Goal: Task Accomplishment & Management: Use online tool/utility

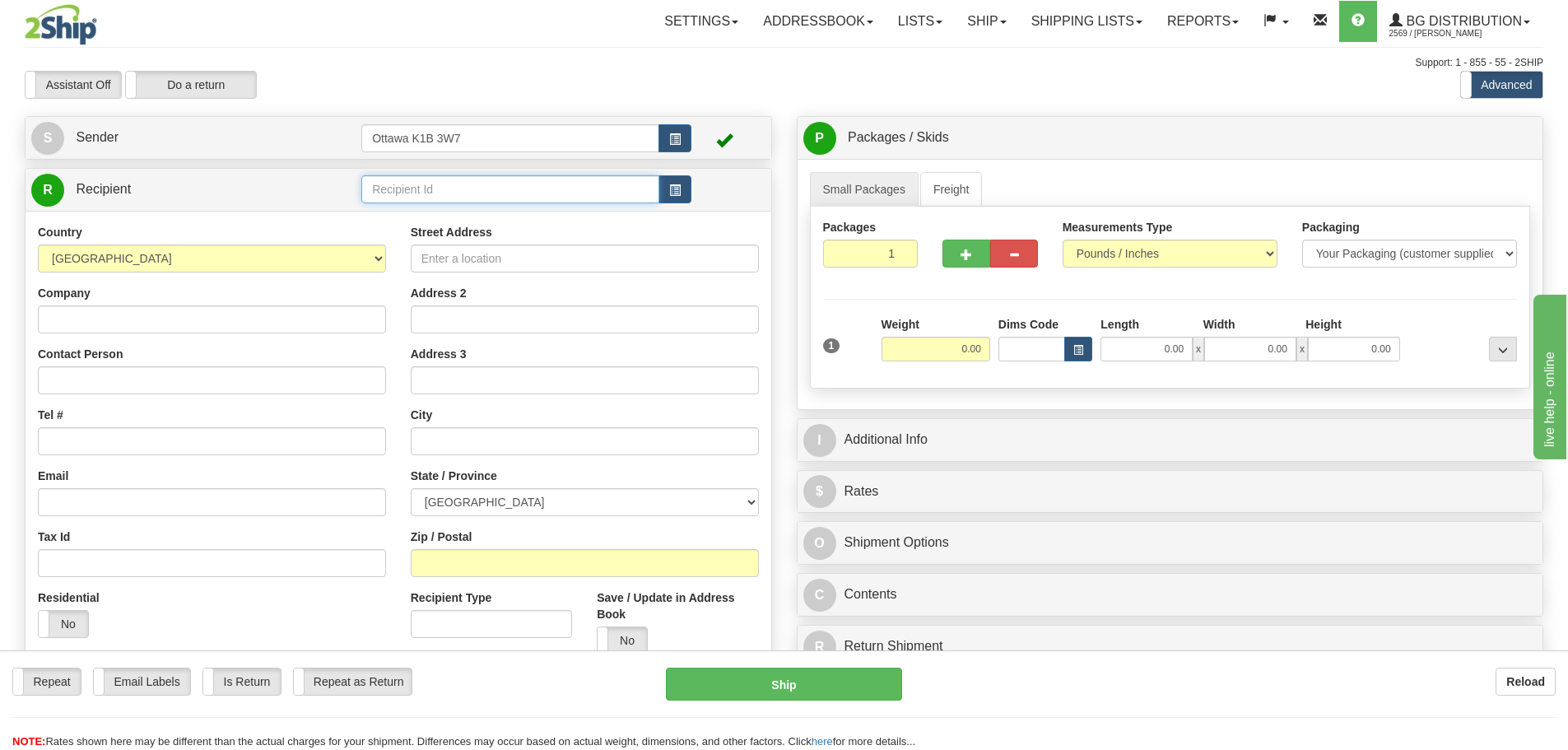
click at [528, 187] on input "text" at bounding box center [510, 189] width 298 height 28
type input "910796"
click at [394, 84] on div "Assistant On Assistant Off Do a return Do a return" at bounding box center [333, 85] width 643 height 28
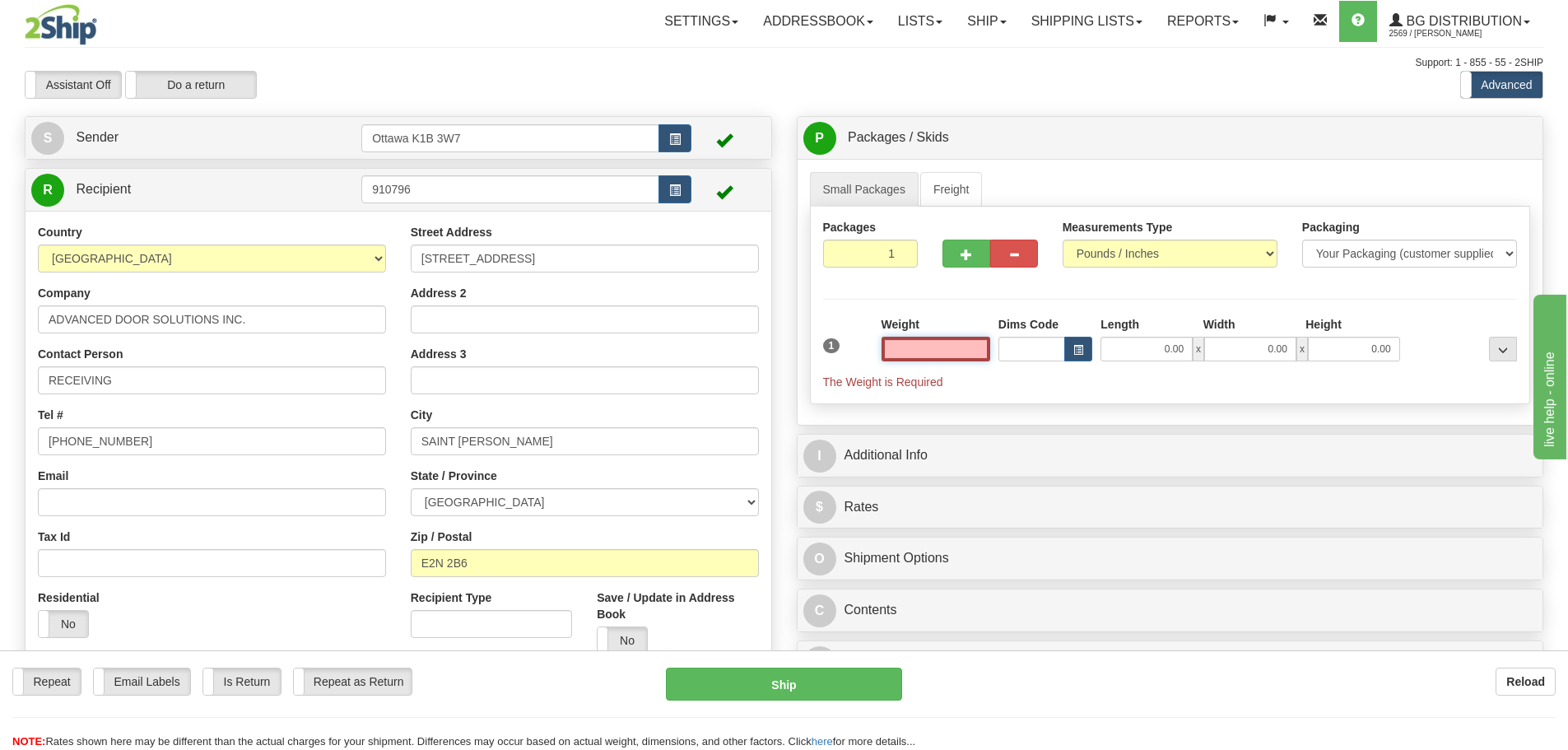
click at [895, 342] on input "text" at bounding box center [936, 349] width 109 height 25
type input "0.00"
click at [965, 255] on span "button" at bounding box center [966, 255] width 11 height 11
type input "2"
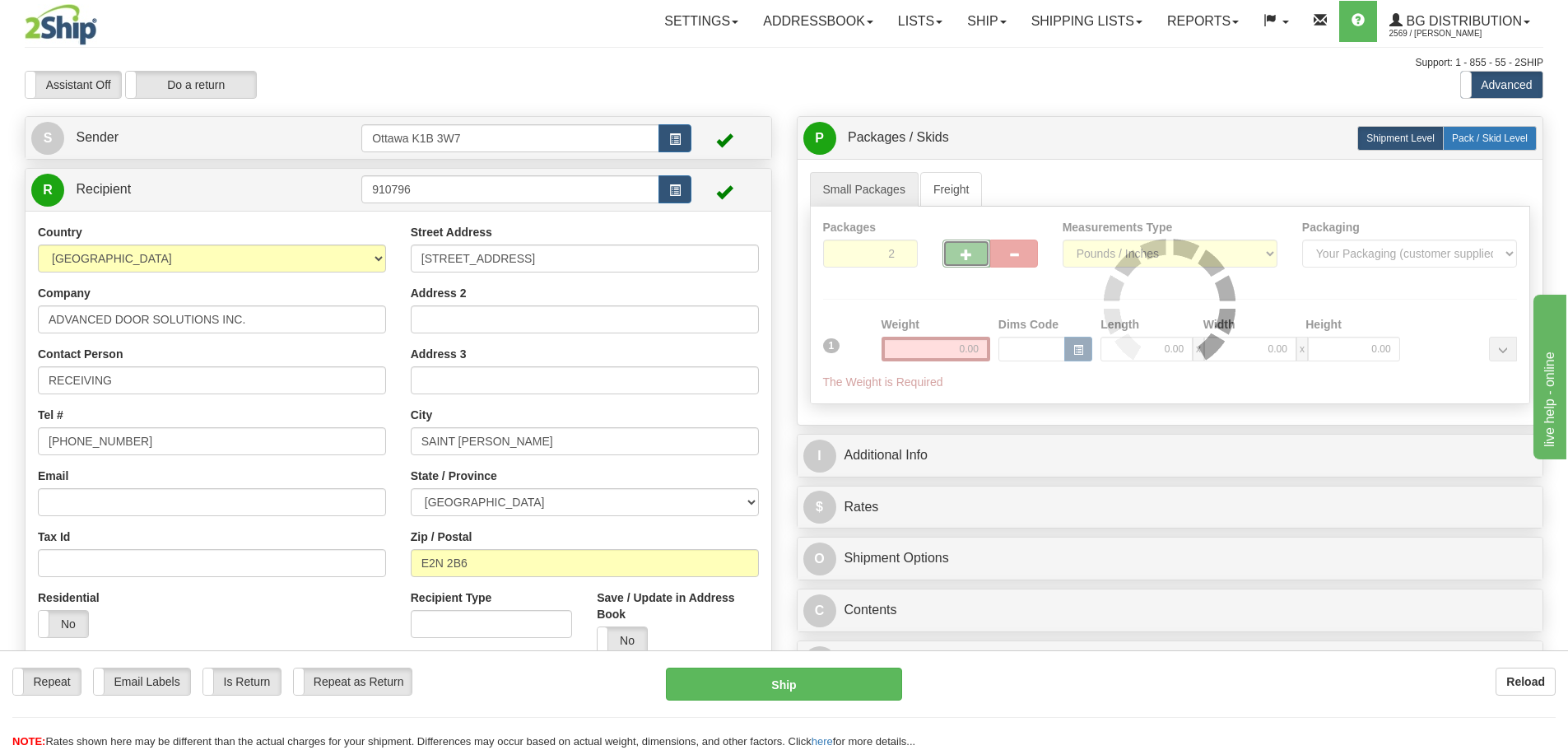
click at [1514, 142] on span "Pack / Skid Level" at bounding box center [1490, 138] width 76 height 11
radio input "true"
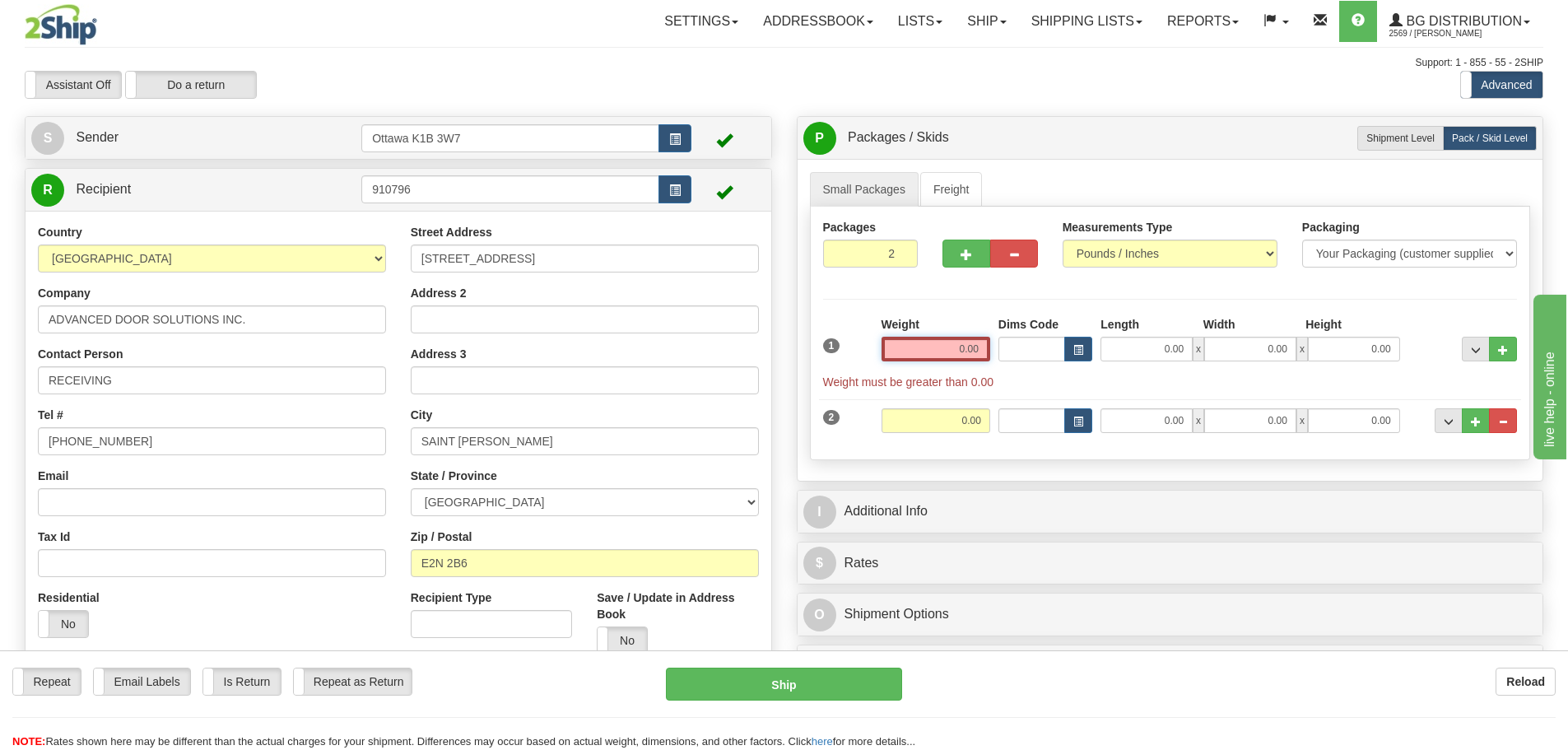
click at [952, 341] on input "0.00" at bounding box center [936, 349] width 109 height 25
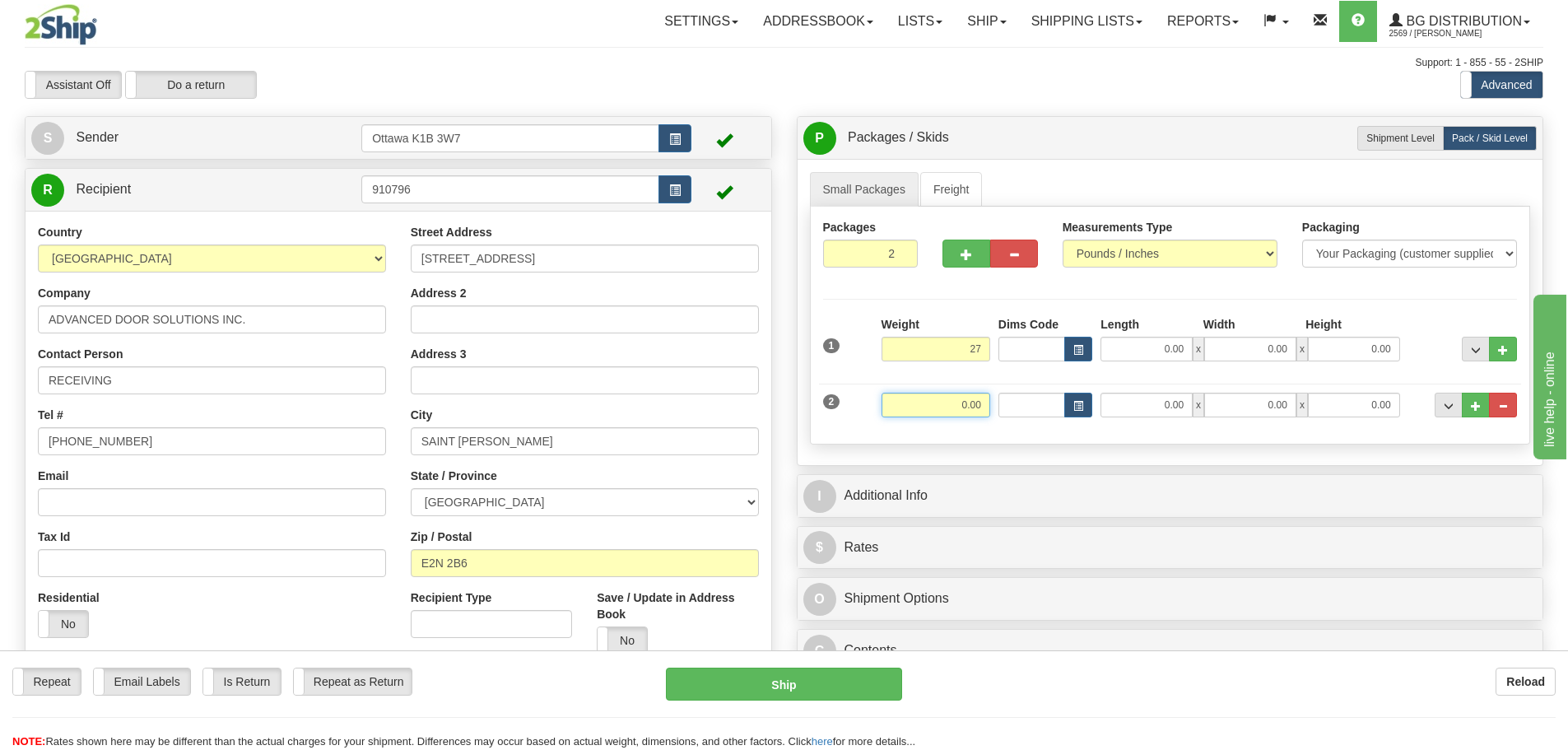
type input "27.00"
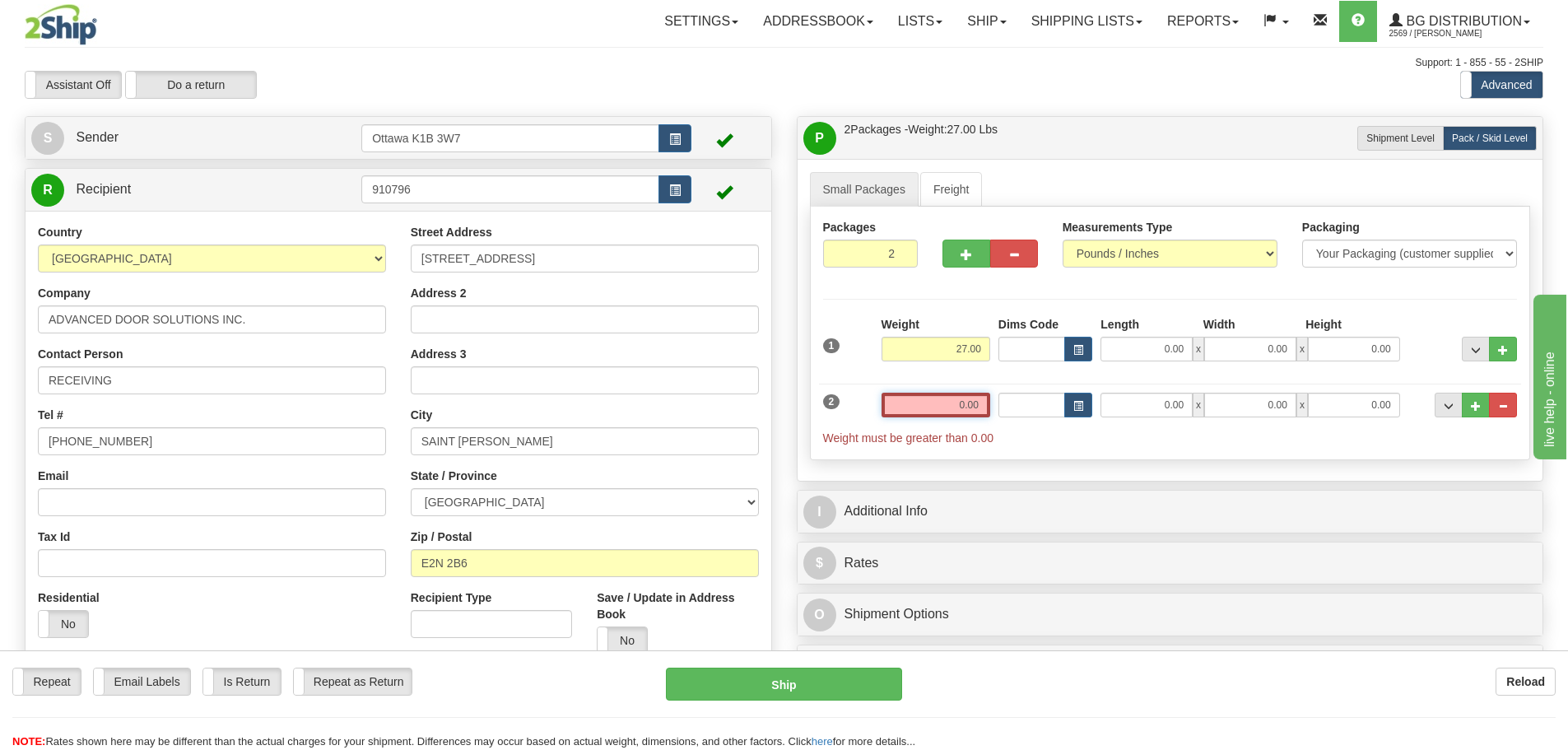
click at [968, 398] on input "0.00" at bounding box center [936, 404] width 109 height 25
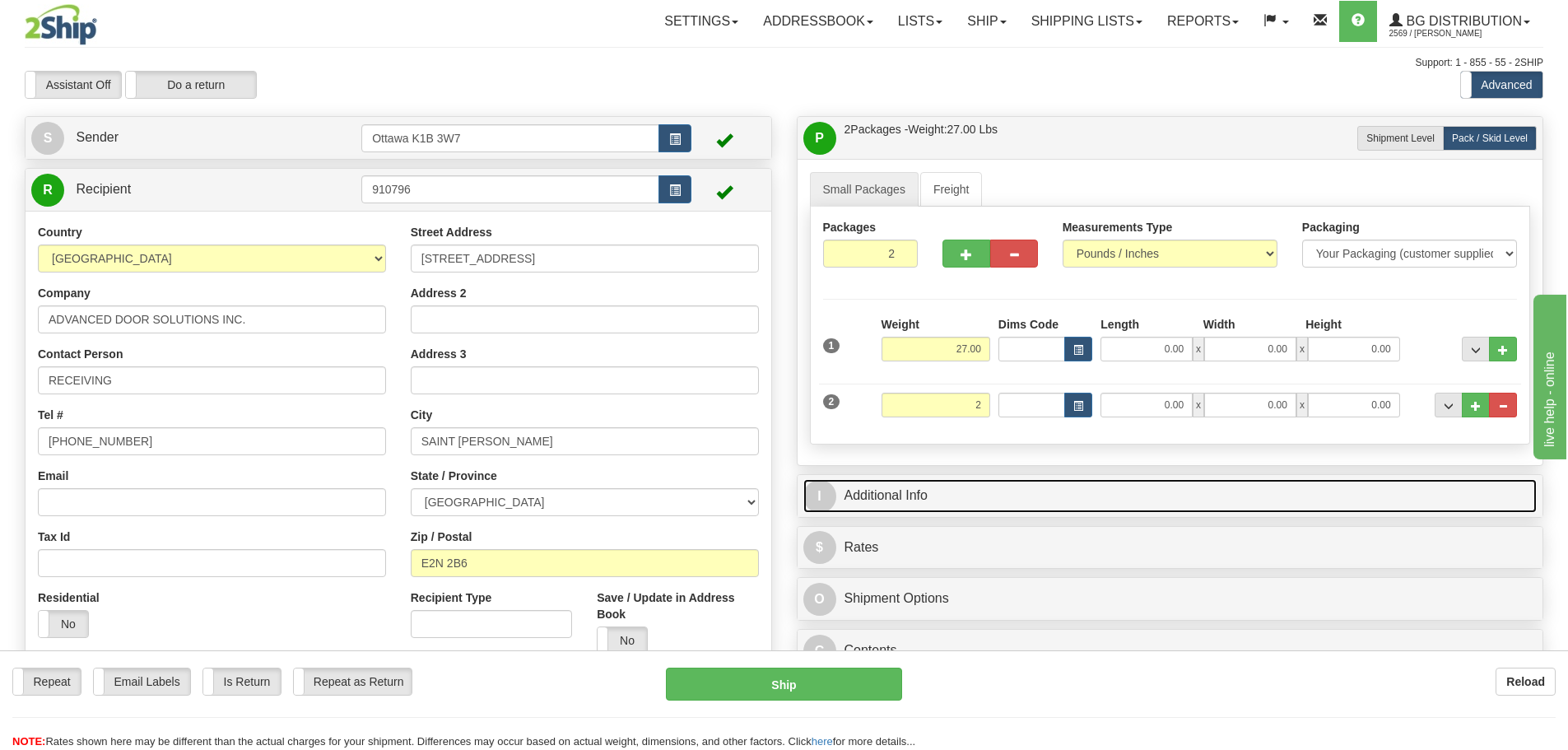
type input "2.00"
click at [1057, 498] on link "I Additional Info" at bounding box center [1170, 495] width 735 height 34
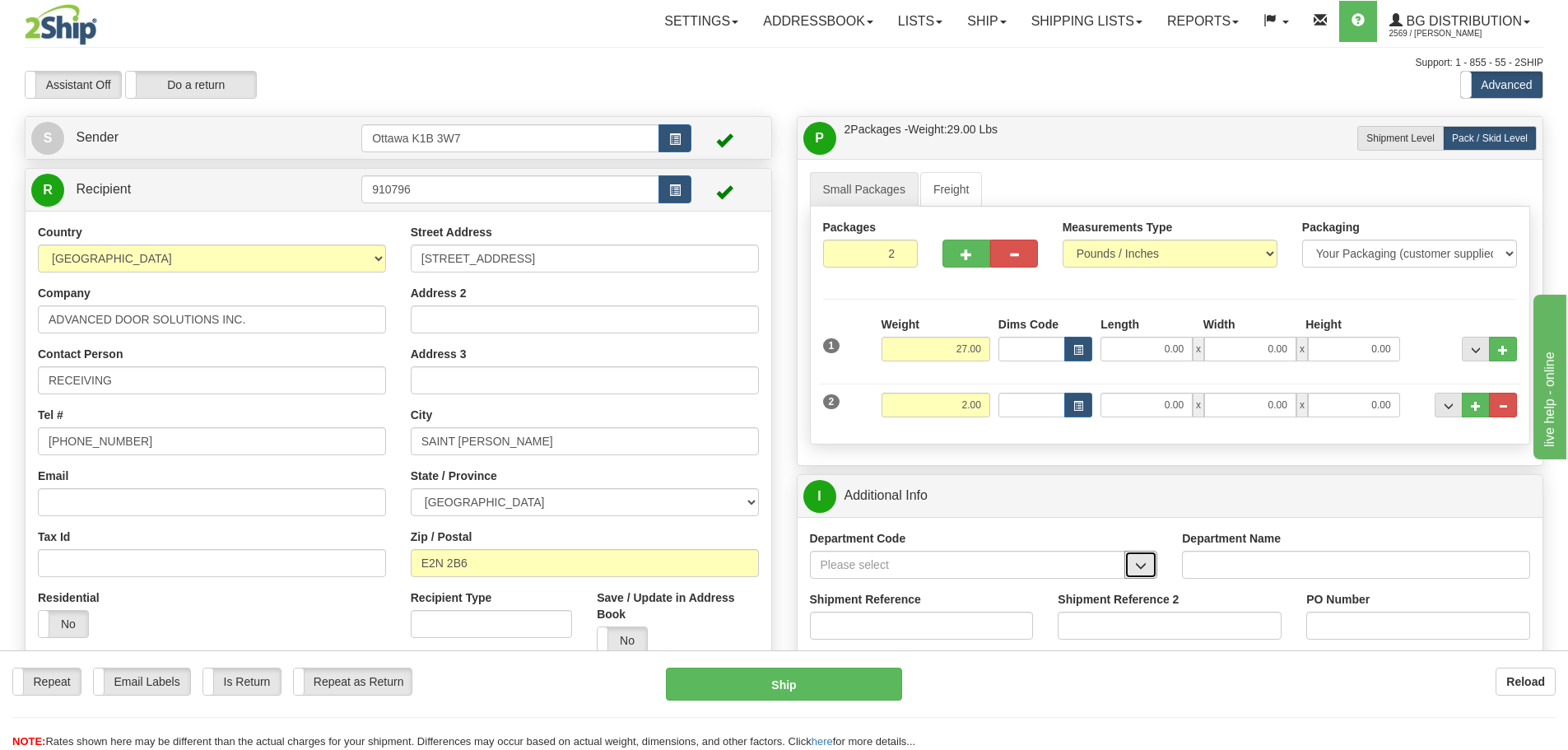
click at [1148, 567] on button "button" at bounding box center [1141, 565] width 33 height 28
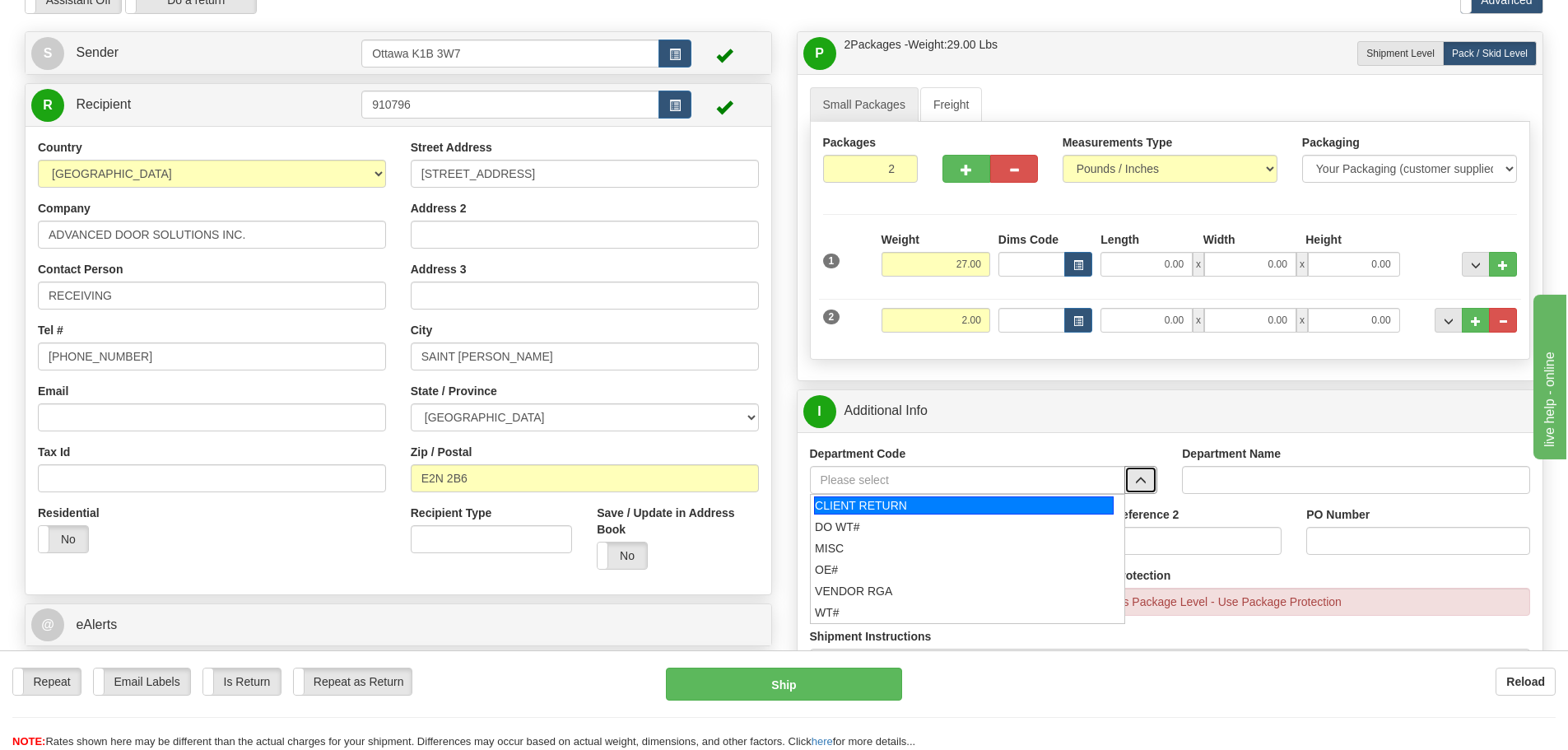
scroll to position [164, 0]
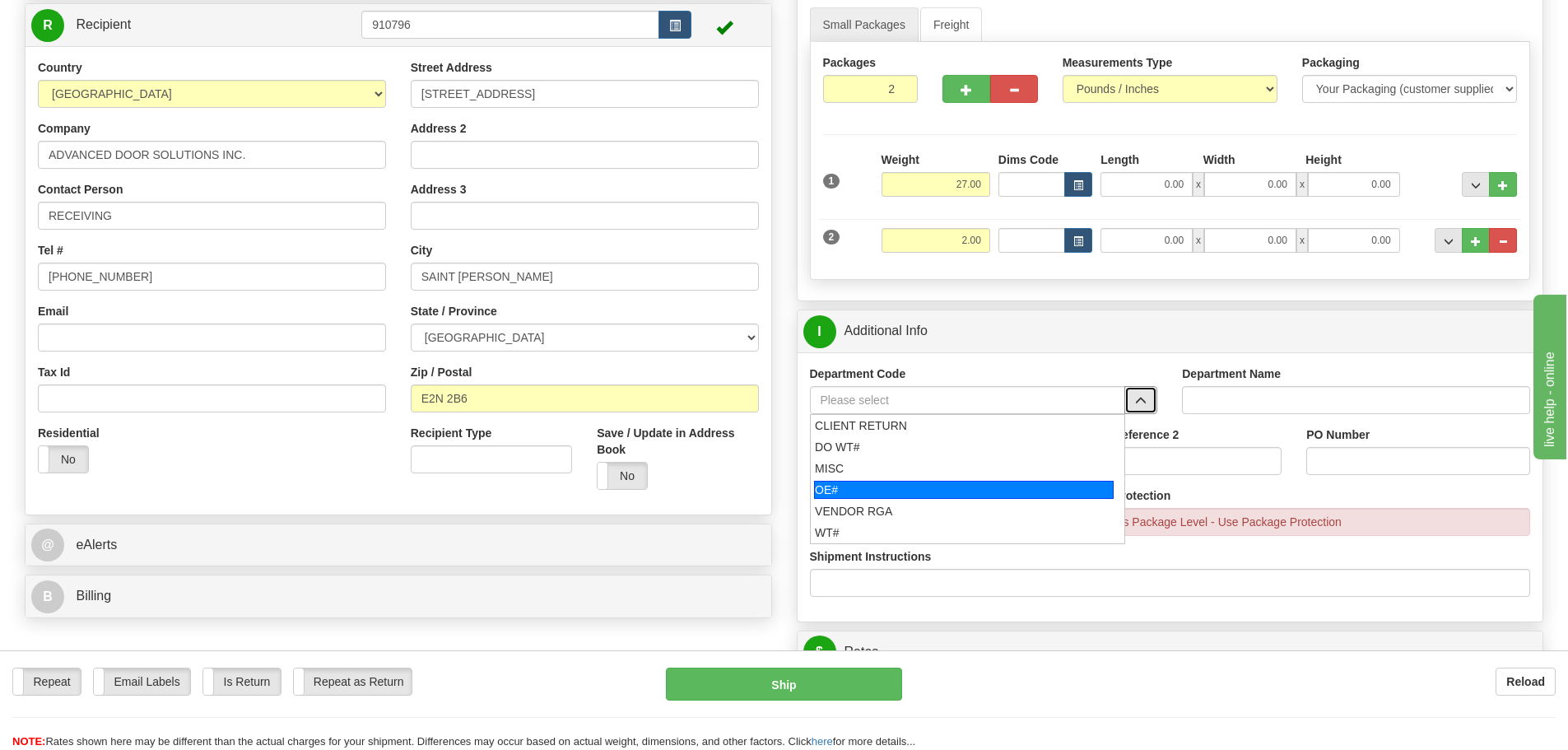
click at [984, 482] on div "OE#" at bounding box center [964, 490] width 300 height 18
type input "OE#"
type input "ORDERS"
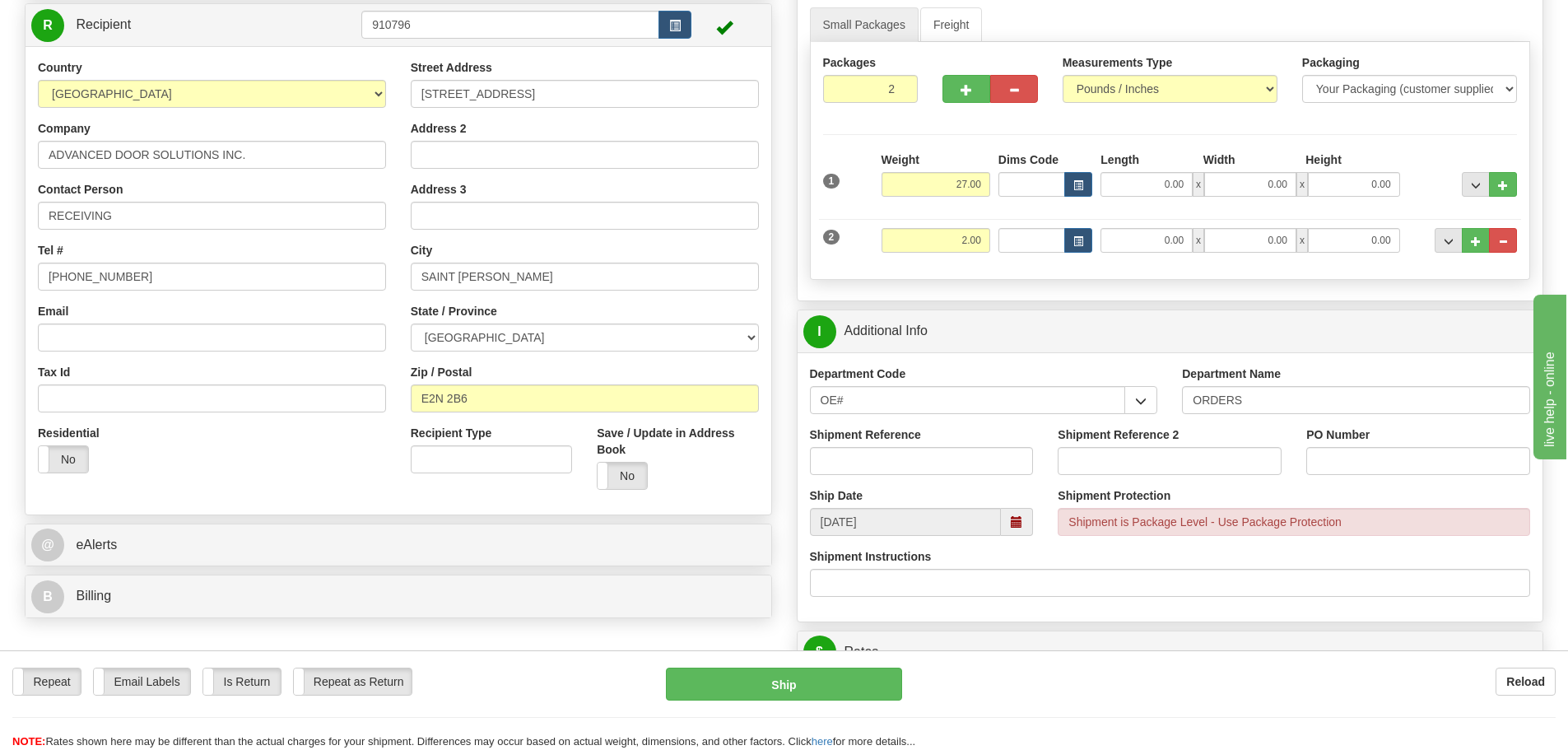
click at [976, 482] on div "Shipment Reference" at bounding box center [921, 457] width 248 height 61
click at [971, 469] on input "Shipment Reference" at bounding box center [922, 460] width 224 height 28
type input "10203402-00"
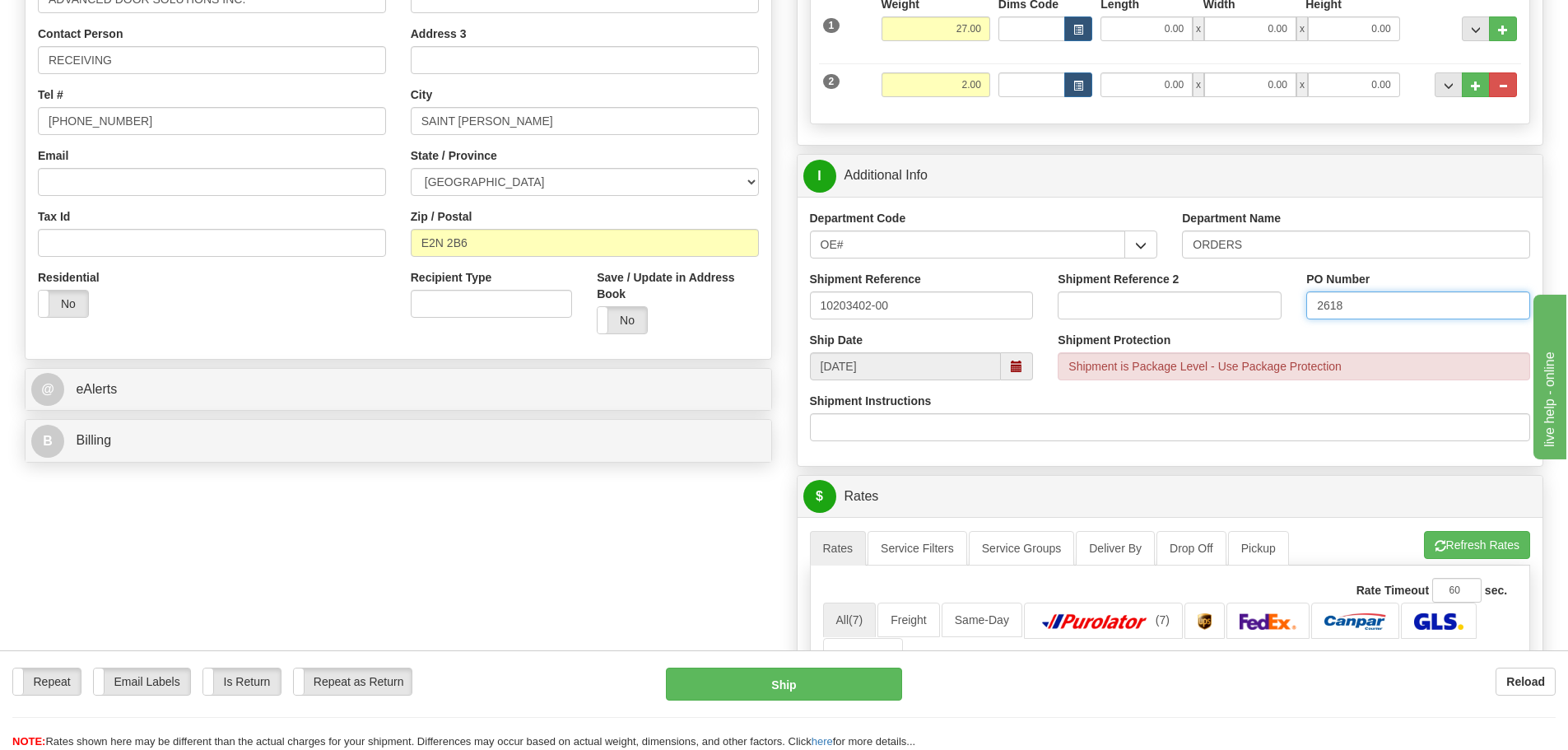
scroll to position [494, 0]
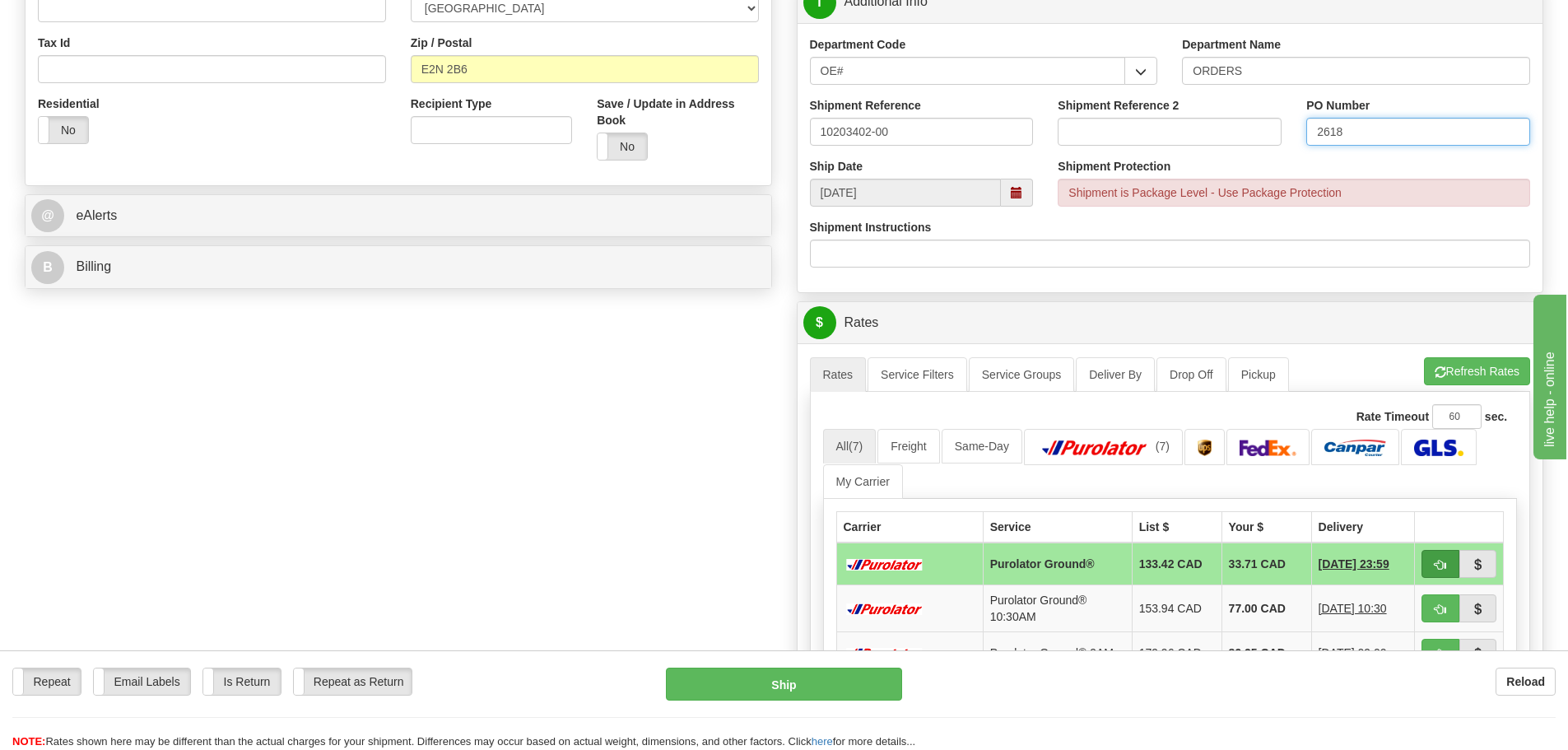
type input "2618"
click at [1442, 568] on span "button" at bounding box center [1441, 565] width 11 height 11
type input "260"
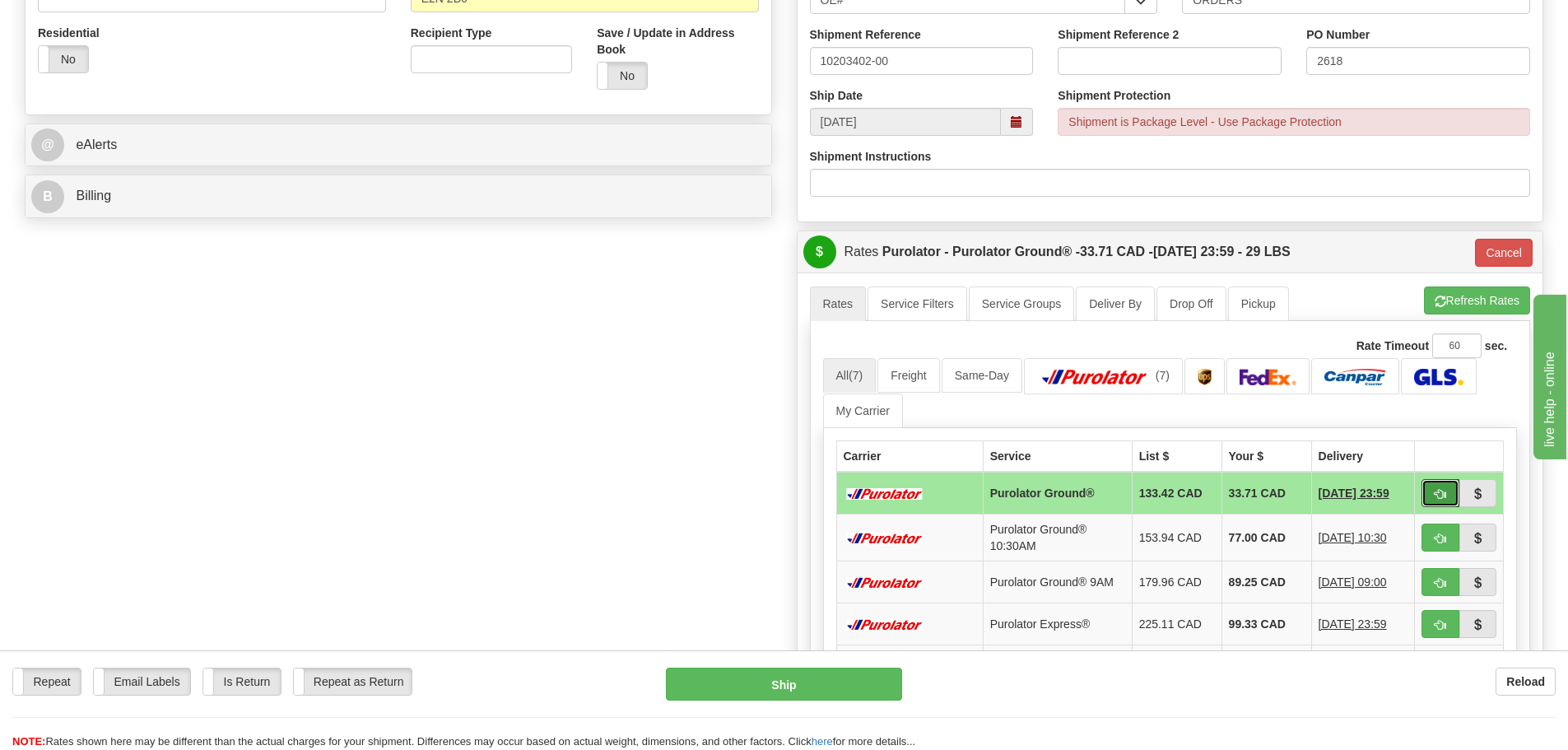
scroll to position [576, 0]
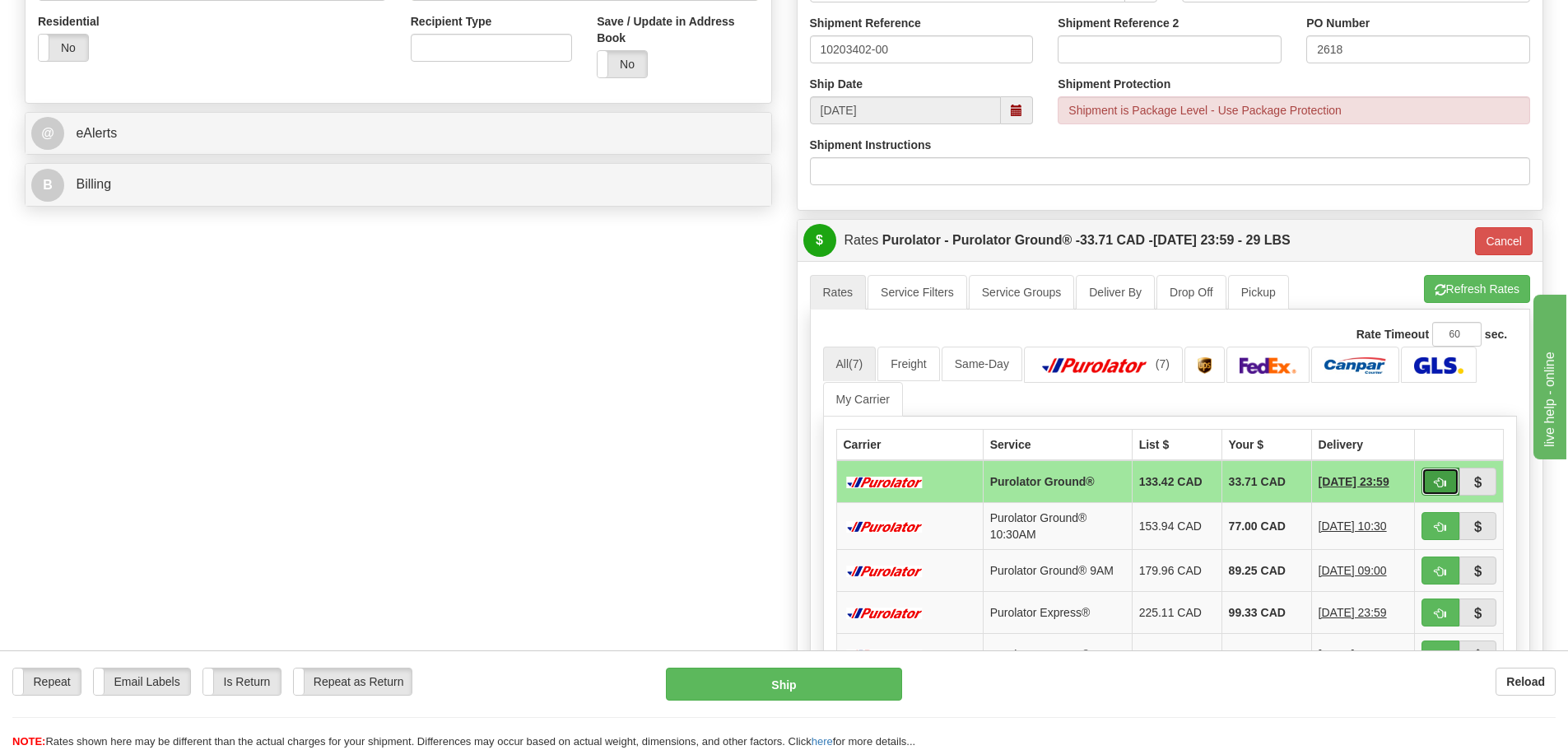
click at [1436, 482] on span "button" at bounding box center [1441, 482] width 11 height 11
click at [1435, 477] on span "button" at bounding box center [1441, 482] width 11 height 11
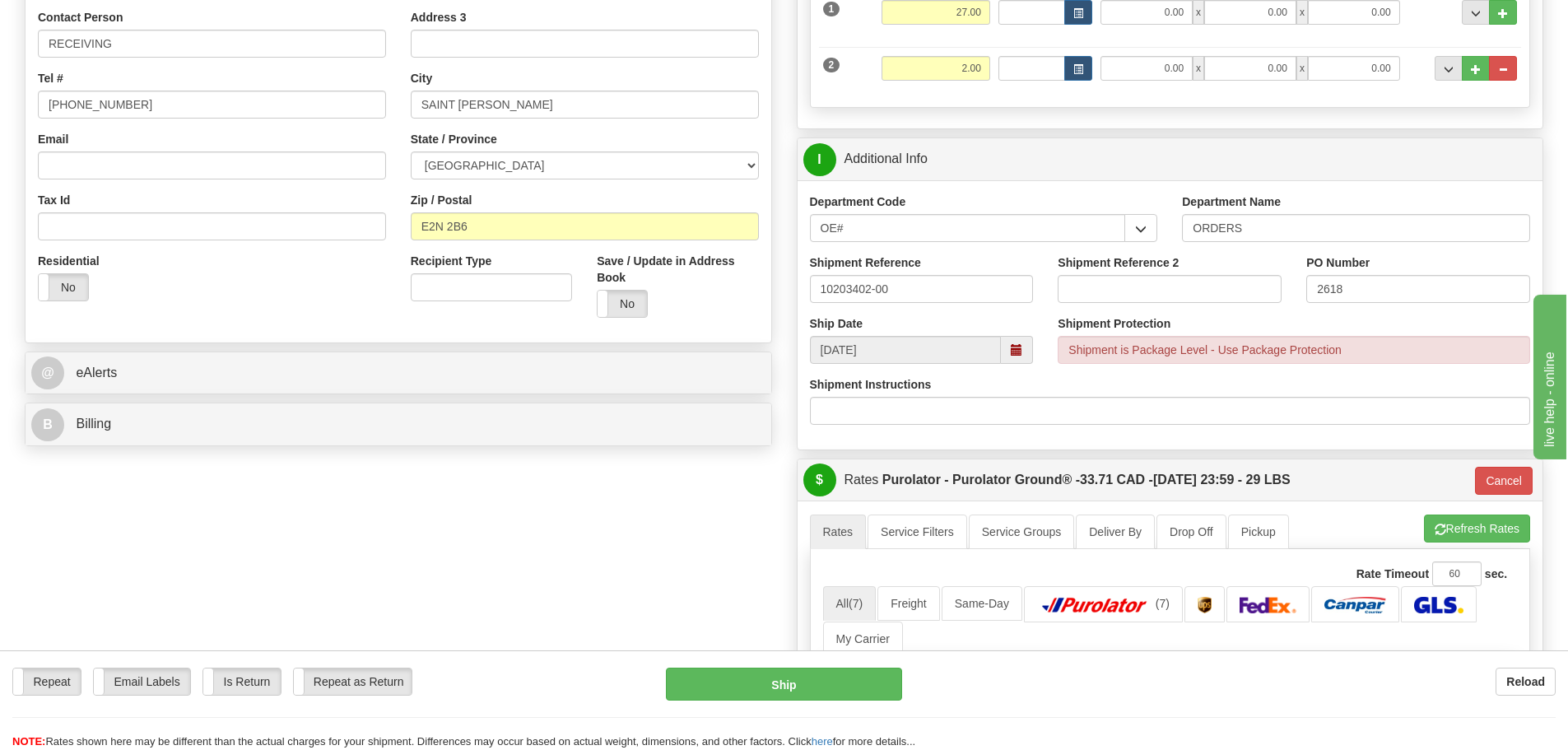
scroll to position [329, 0]
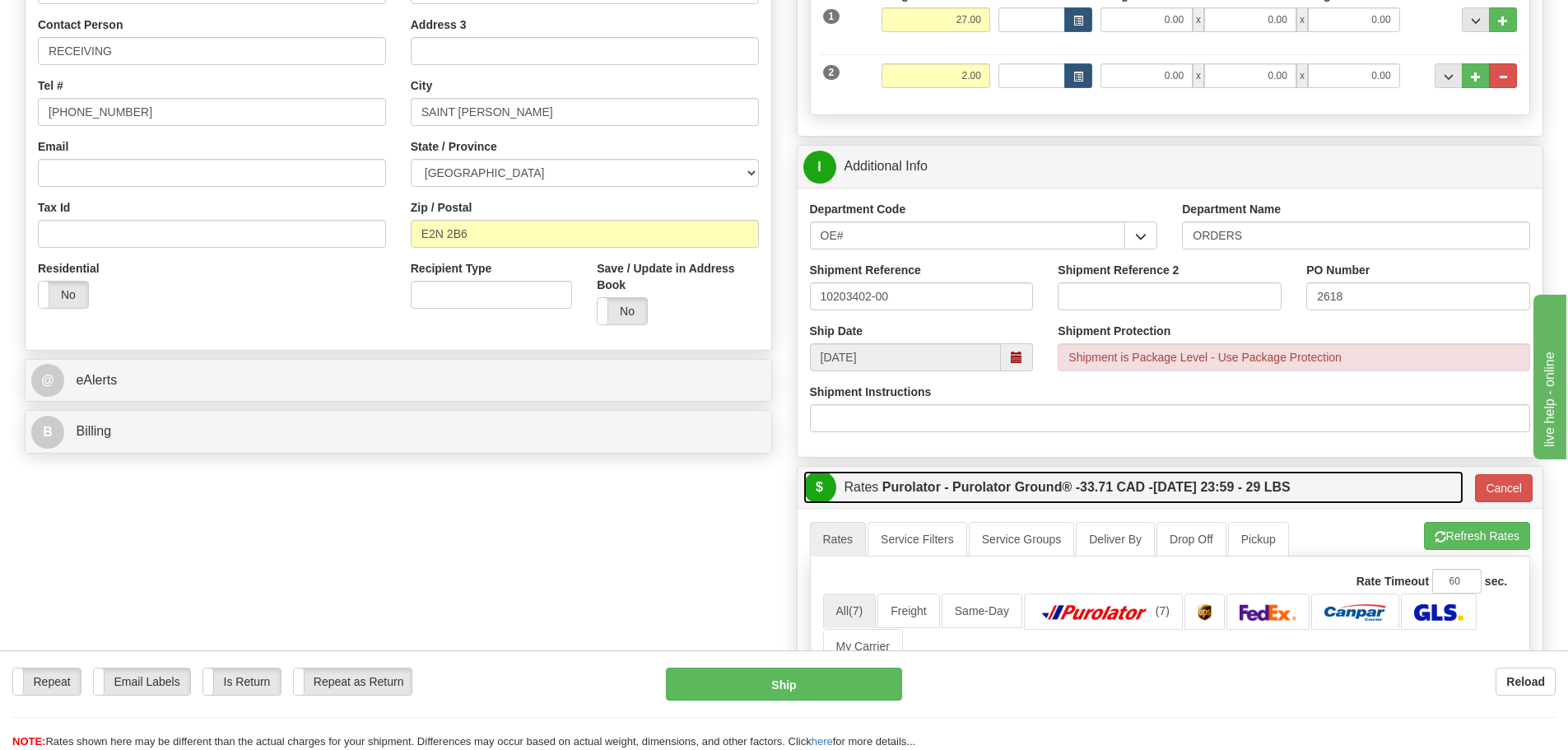
click at [1227, 484] on label "Purolator - Purolator Ground® - 33.71 CAD - [DATE] 23:59 - 29 LBS" at bounding box center [1086, 487] width 408 height 33
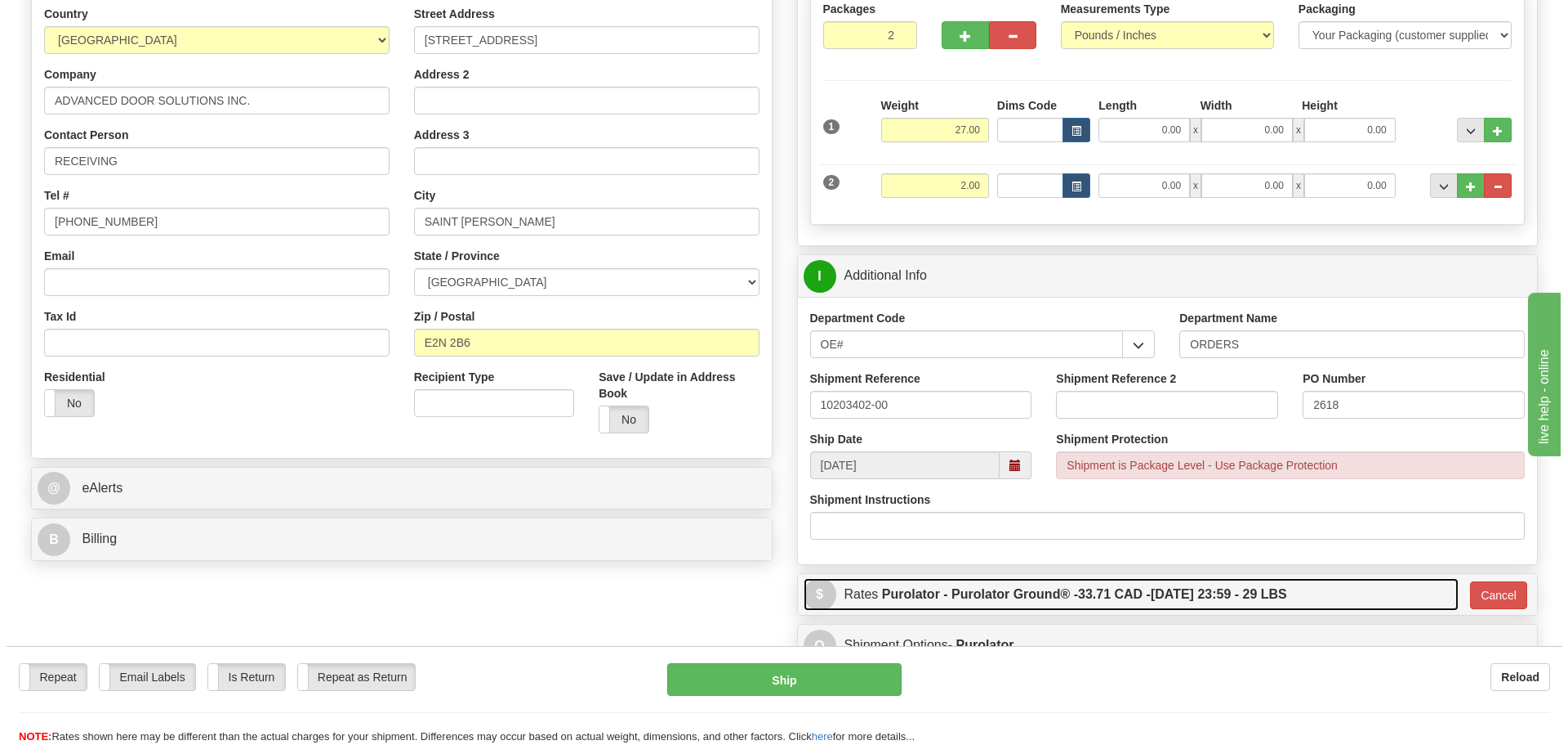
scroll to position [246, 0]
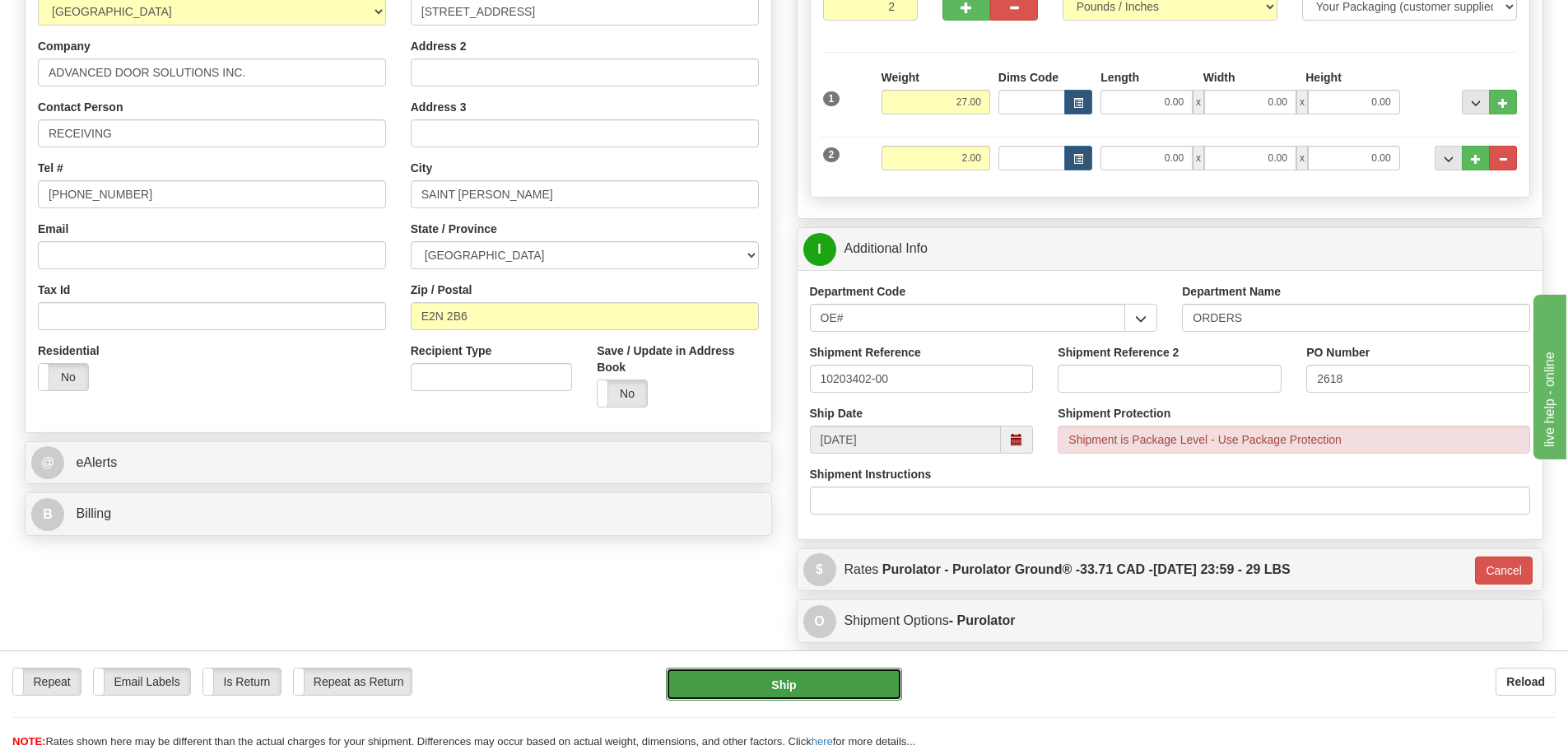
click at [864, 683] on button "Ship" at bounding box center [784, 684] width 236 height 33
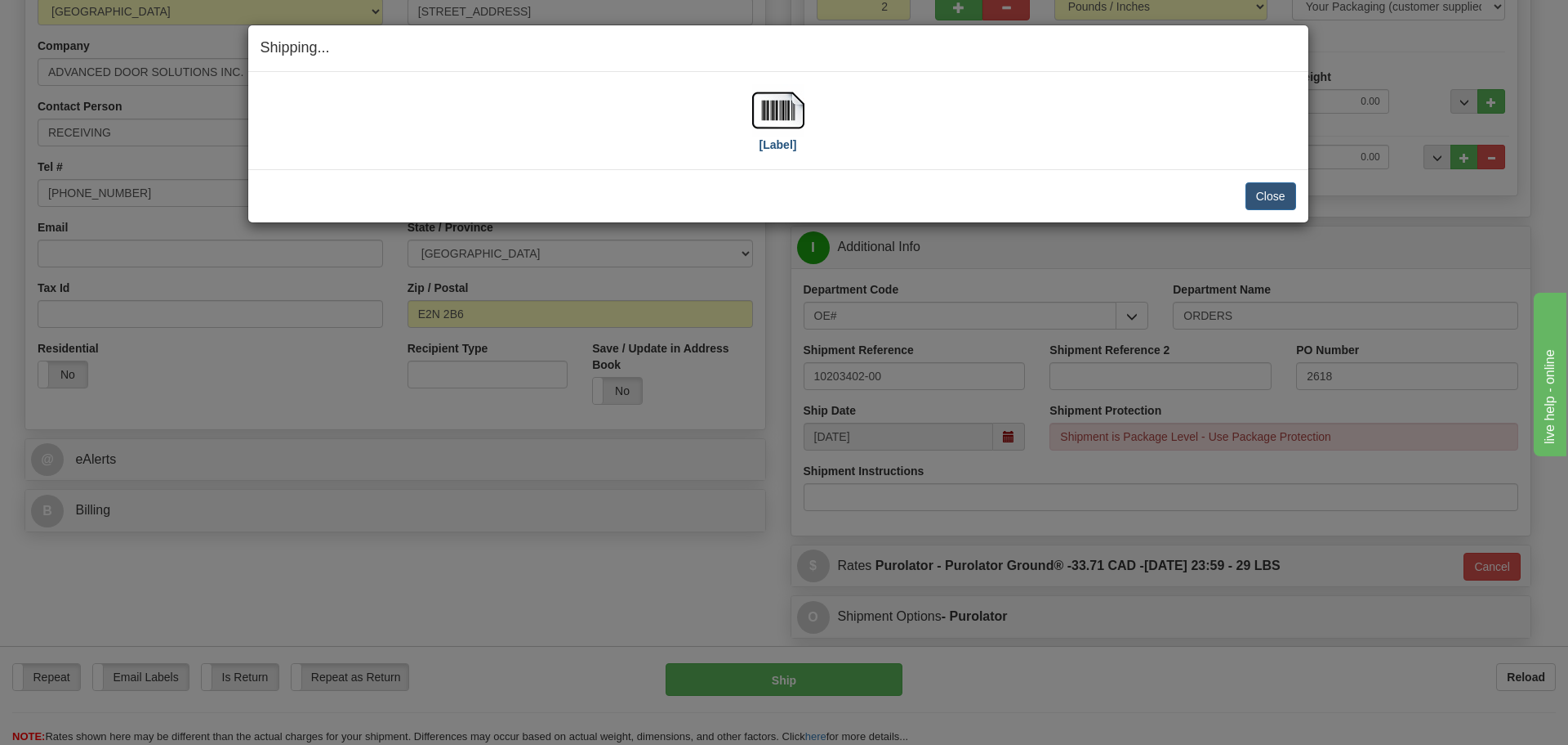
click at [759, 137] on div "[Label]" at bounding box center [778, 120] width 52 height 72
click at [771, 142] on label "[Label]" at bounding box center [778, 145] width 38 height 16
click at [1278, 196] on button "Close" at bounding box center [1270, 196] width 50 height 27
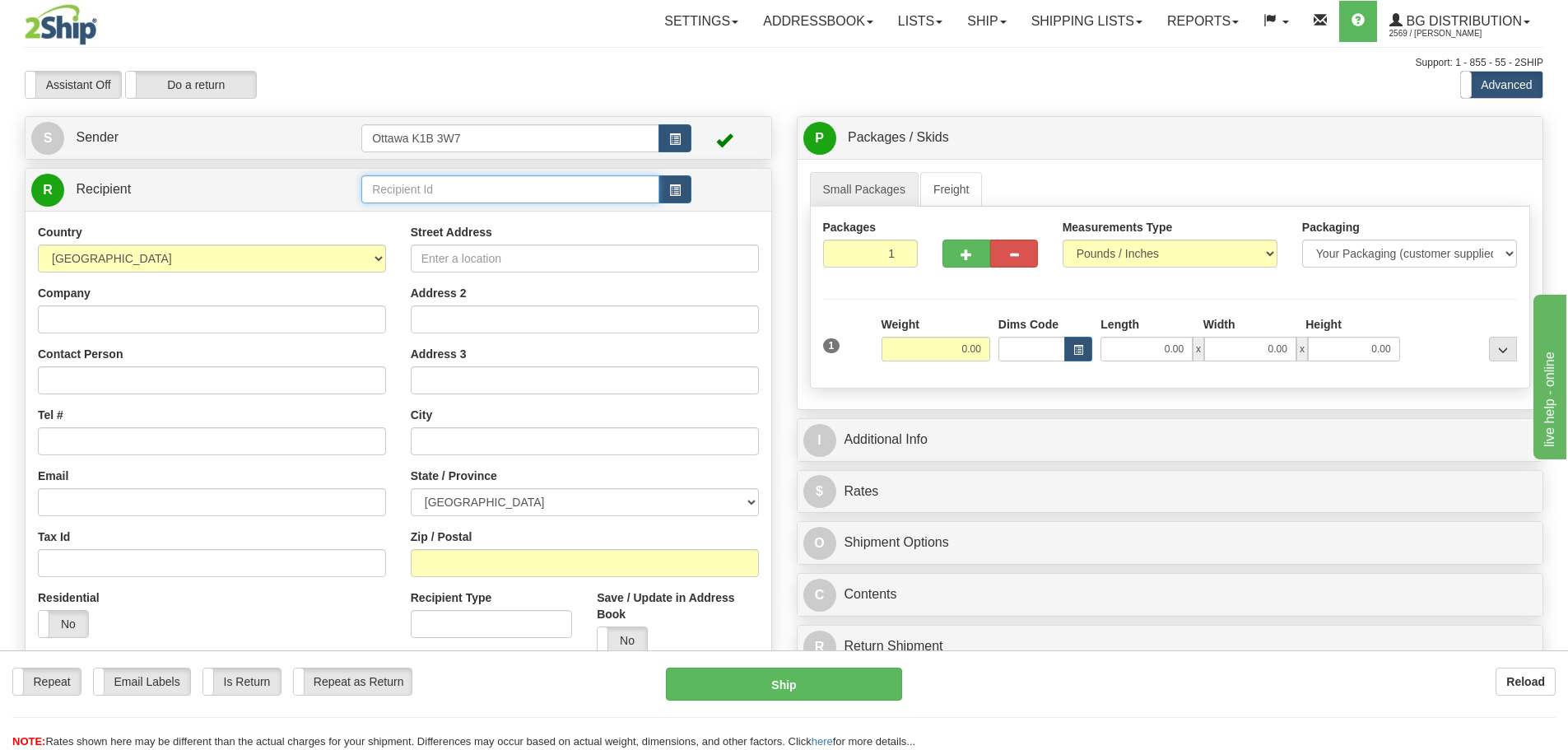
click at [543, 194] on input "text" at bounding box center [510, 189] width 298 height 28
type input "20165"
click at [598, 96] on div "Assistant On Assistant Off Do a return Do a return" at bounding box center [333, 85] width 643 height 28
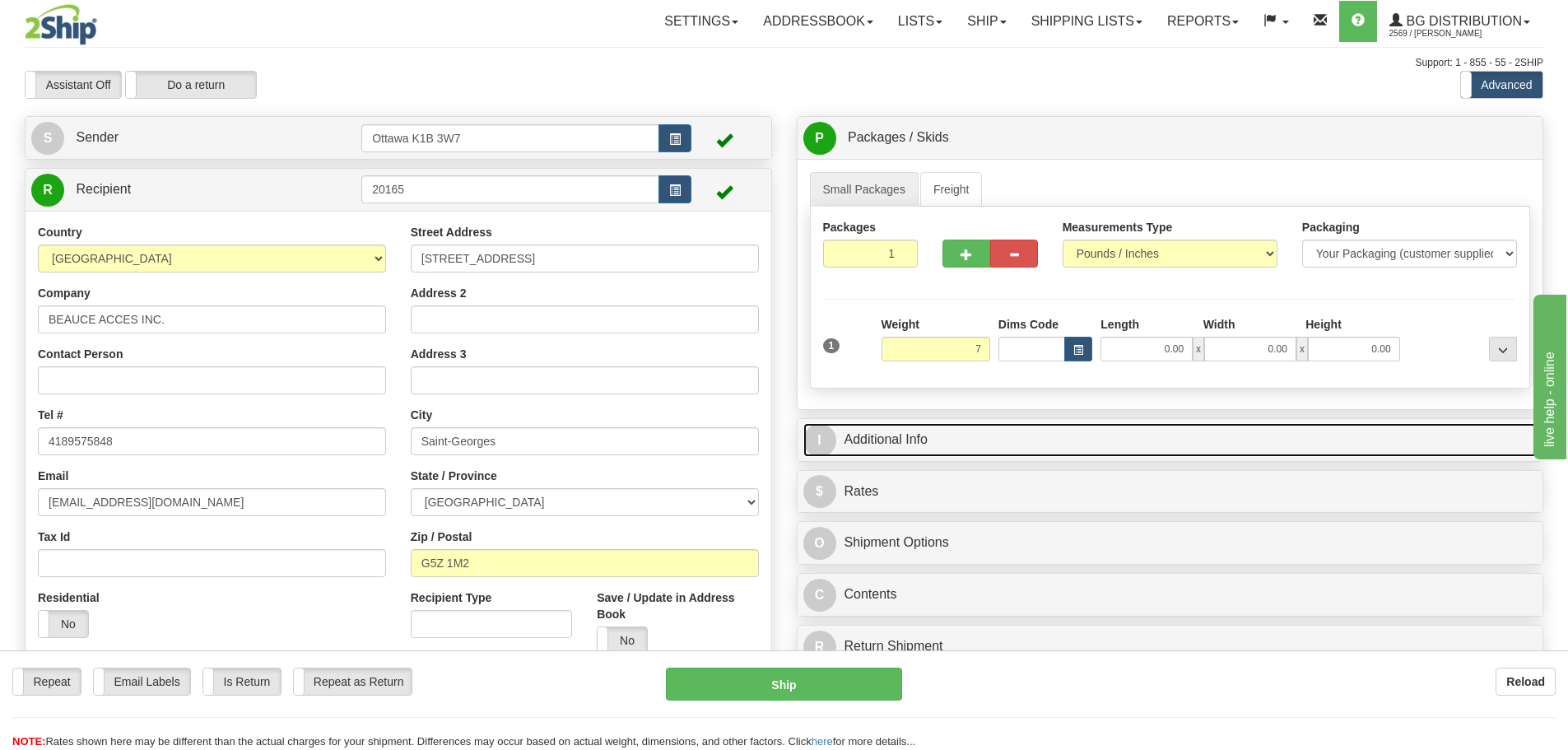
type input "7.00"
click at [1067, 448] on link "I Additional Info" at bounding box center [1170, 439] width 735 height 34
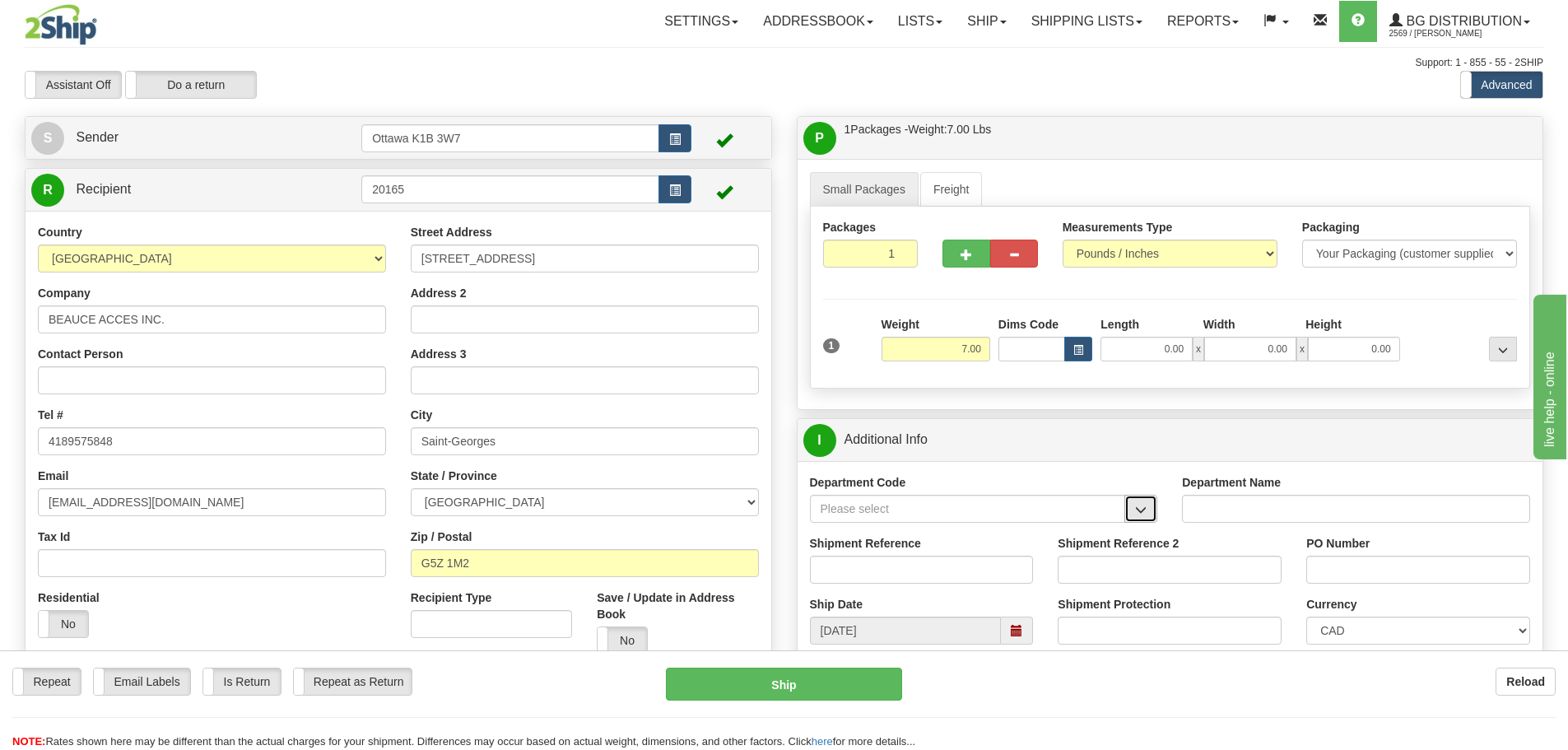
click at [1136, 505] on span "button" at bounding box center [1141, 510] width 11 height 11
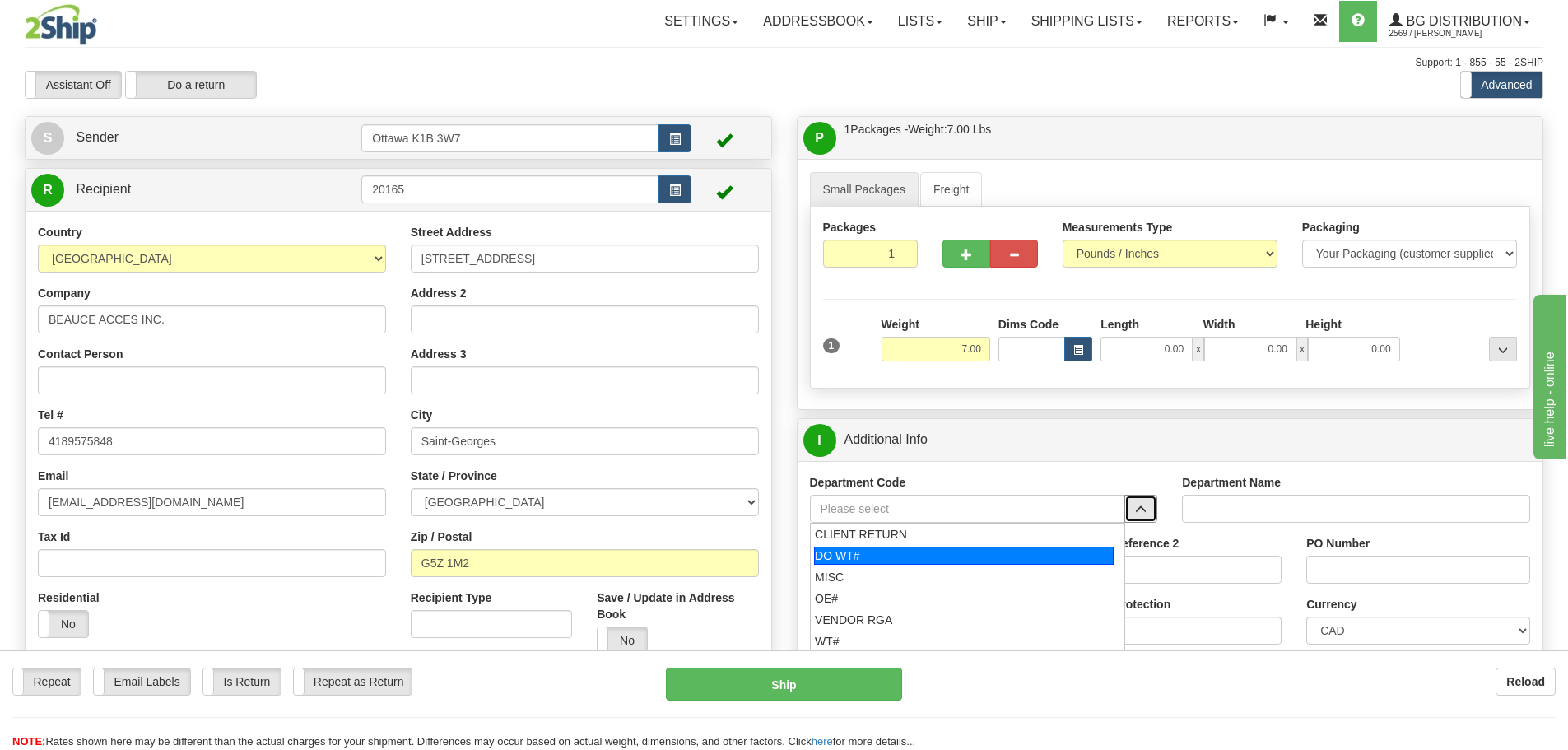
click at [930, 560] on div "DO WT#" at bounding box center [964, 555] width 300 height 18
type input "DO WT#"
type input "DIRECT ORDERS"
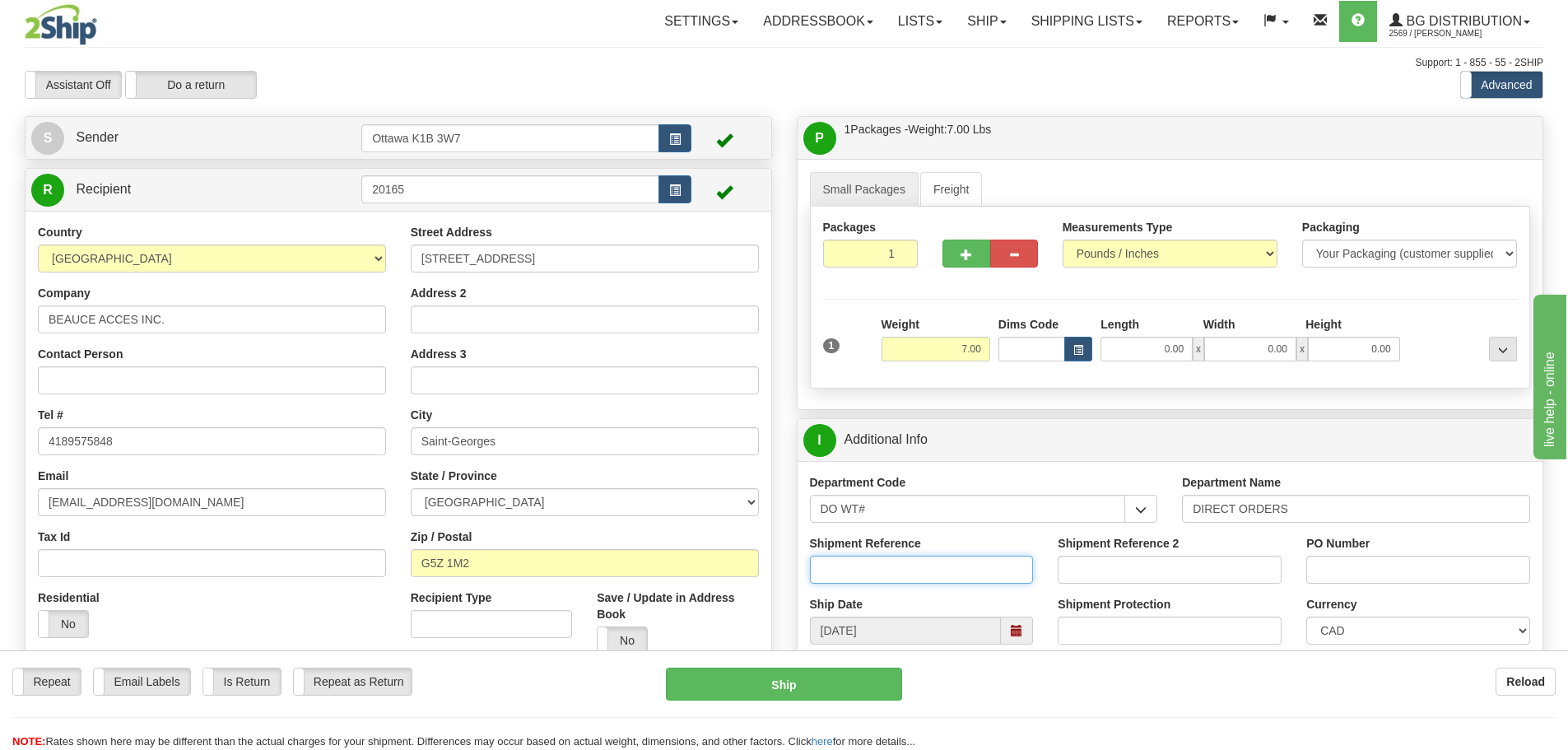
click at [926, 565] on input "Shipment Reference" at bounding box center [922, 569] width 224 height 28
type input "166800"
click at [1369, 571] on input "PO Number" at bounding box center [1418, 569] width 224 height 28
type input "Jerome 220925"
click at [871, 575] on input "166800" at bounding box center [922, 569] width 224 height 28
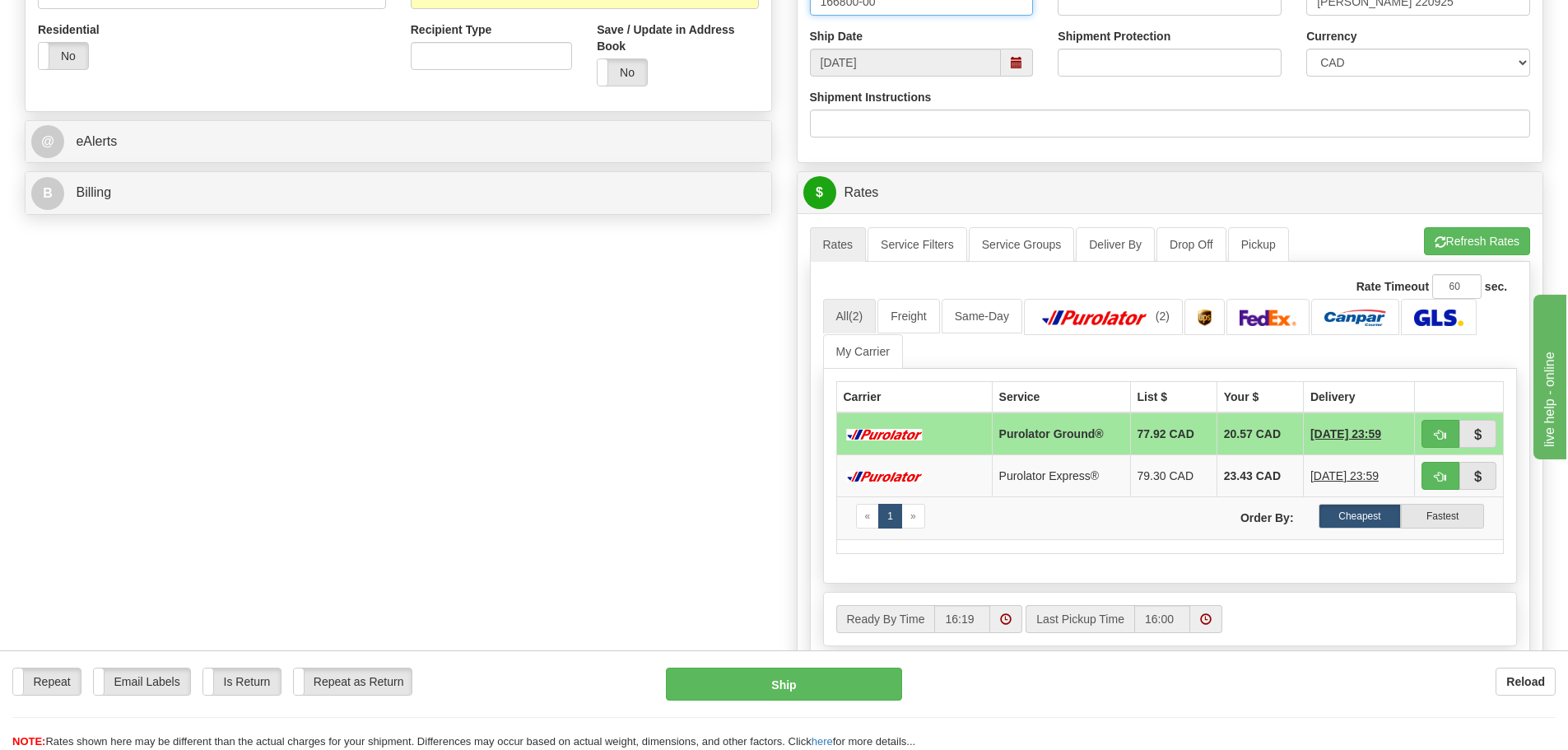
scroll to position [576, 0]
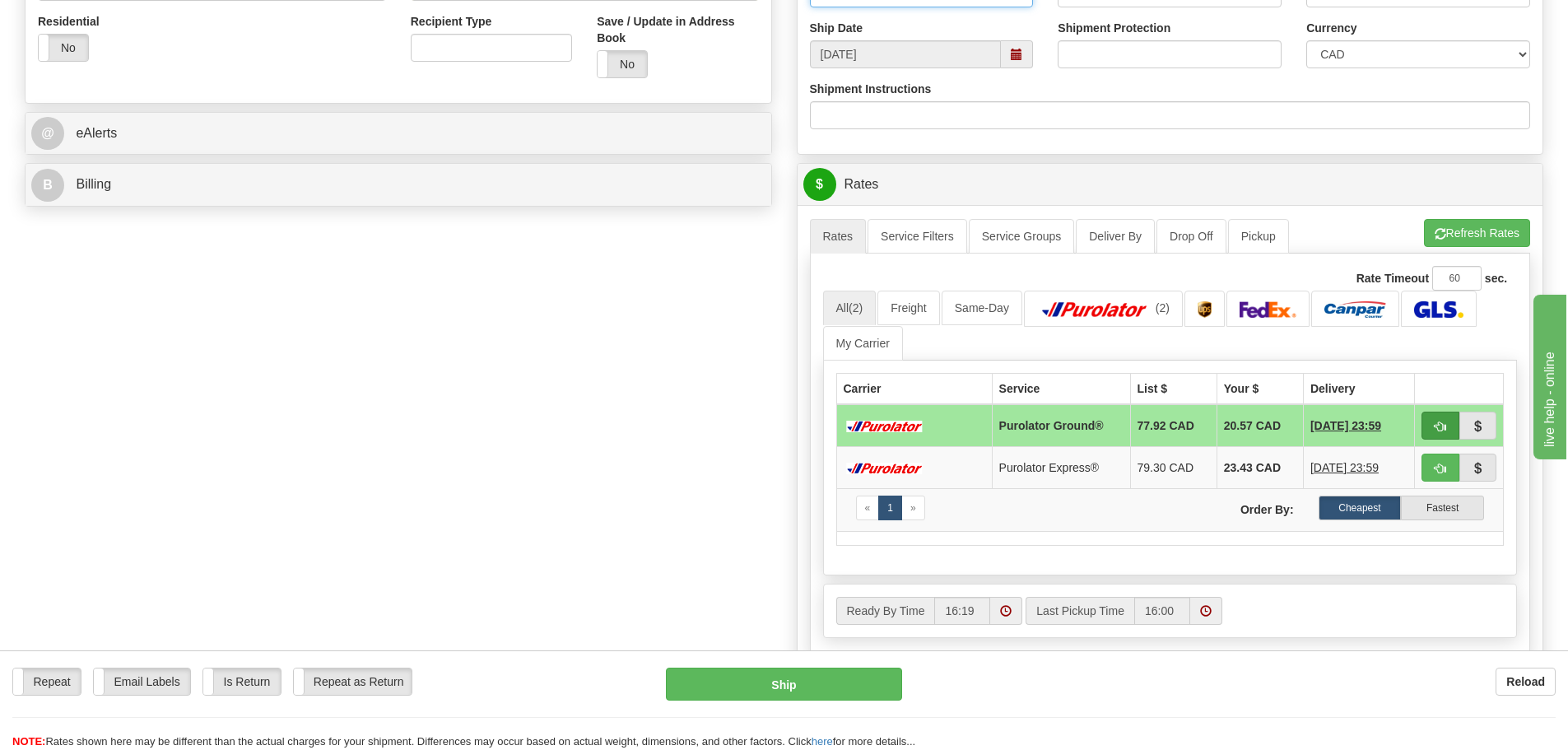
type input "166800-00"
click at [1437, 424] on span "button" at bounding box center [1441, 427] width 11 height 11
type input "260"
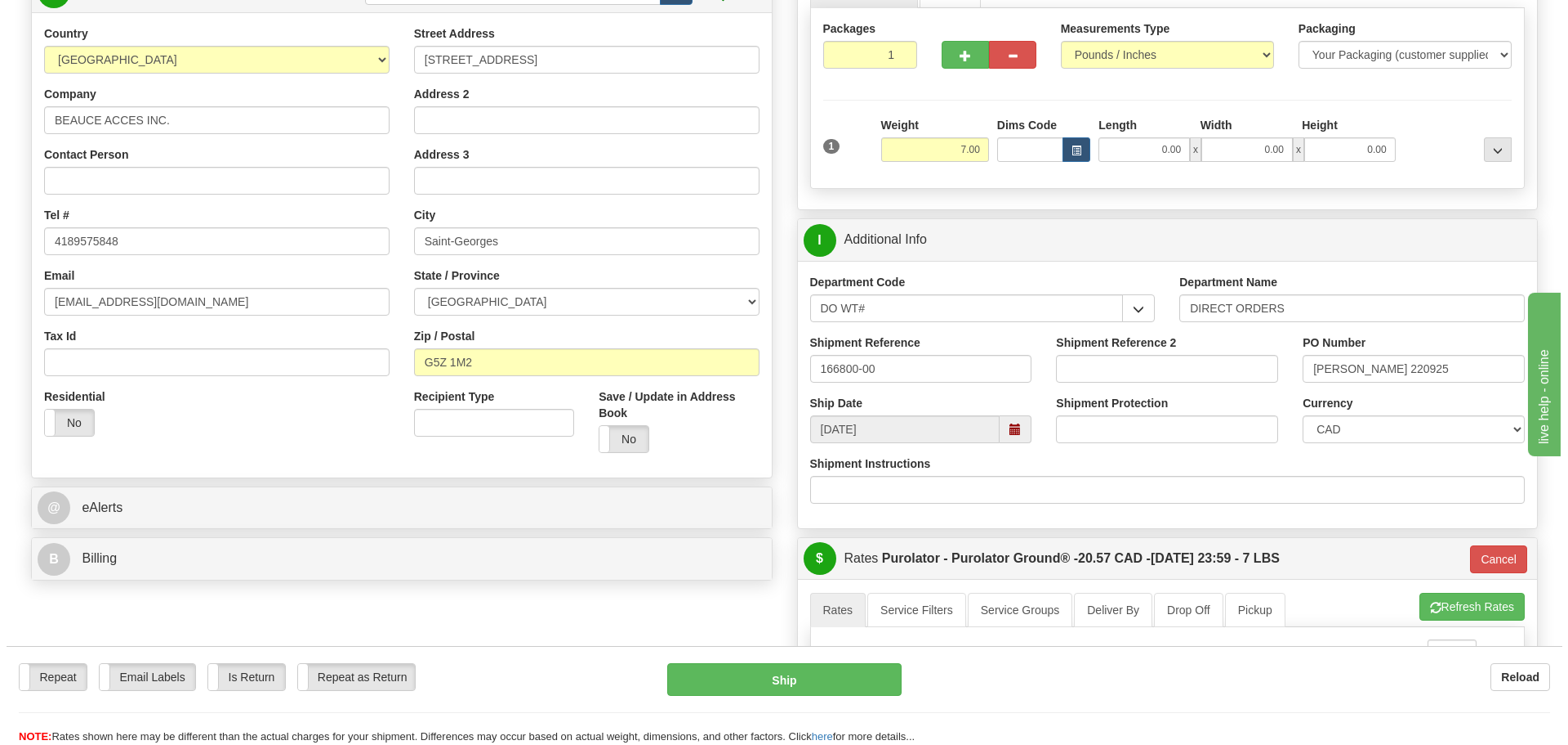
scroll to position [163, 0]
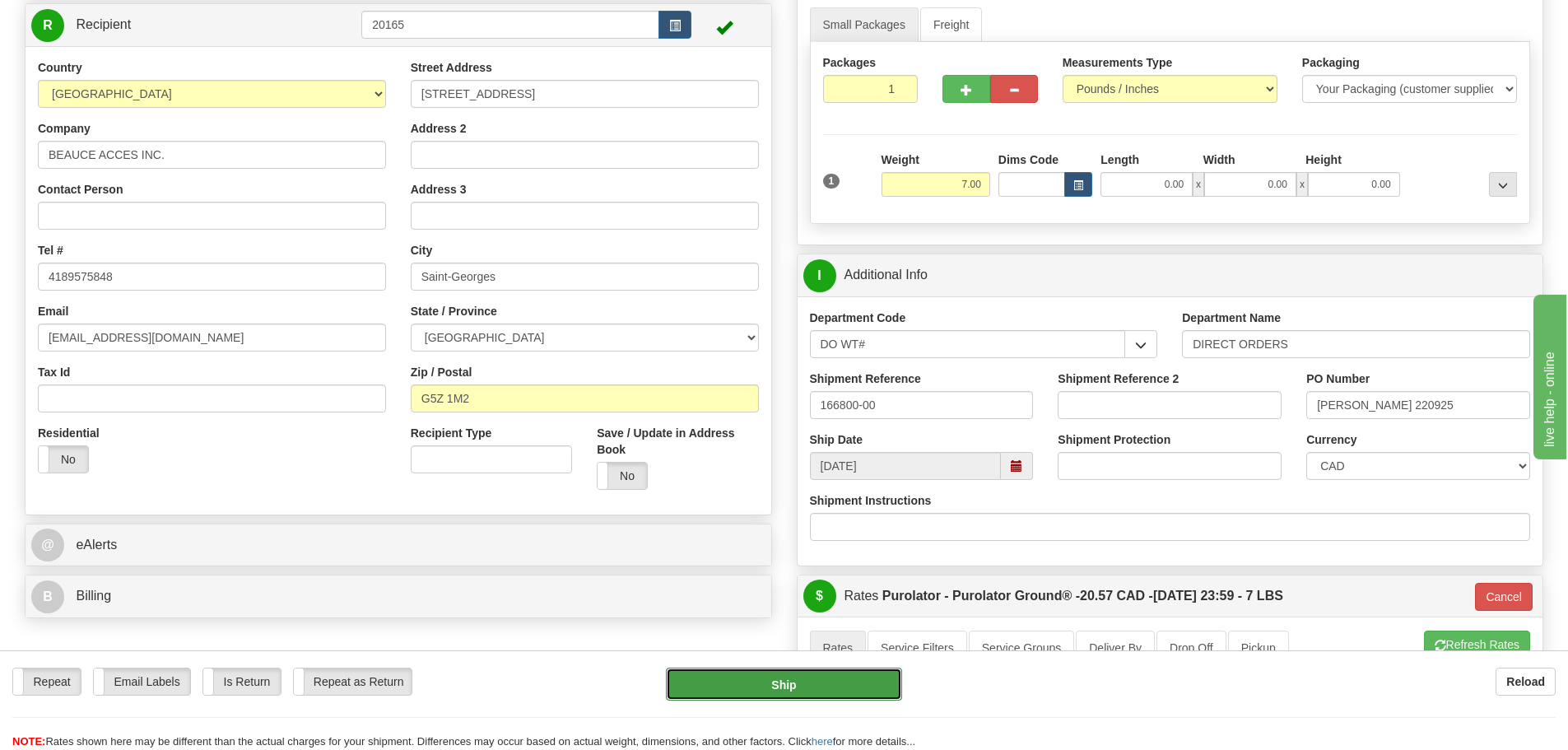
click at [819, 691] on button "Ship" at bounding box center [784, 684] width 236 height 33
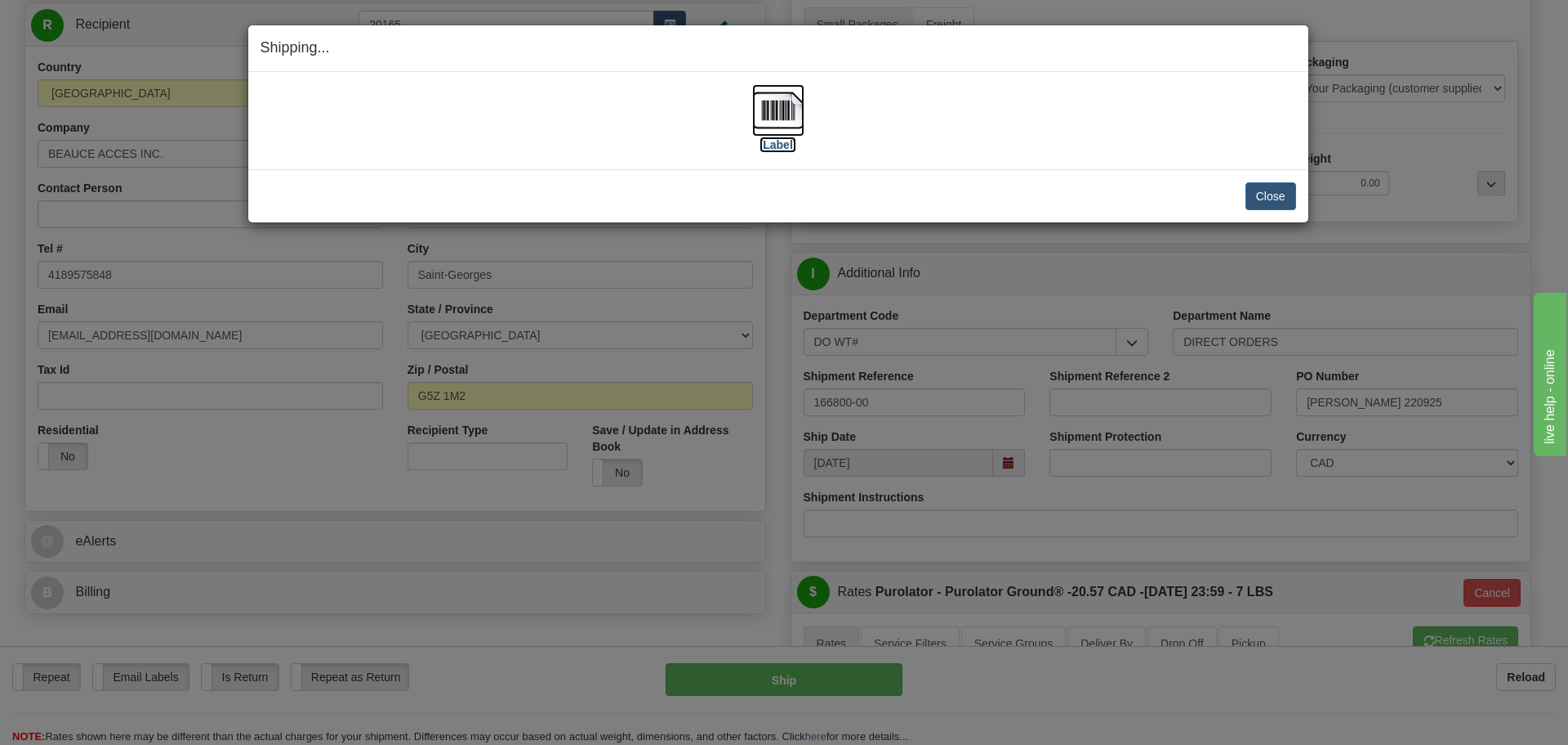
click at [795, 142] on label "[Label]" at bounding box center [778, 145] width 38 height 16
click at [1266, 192] on button "Close" at bounding box center [1270, 196] width 50 height 27
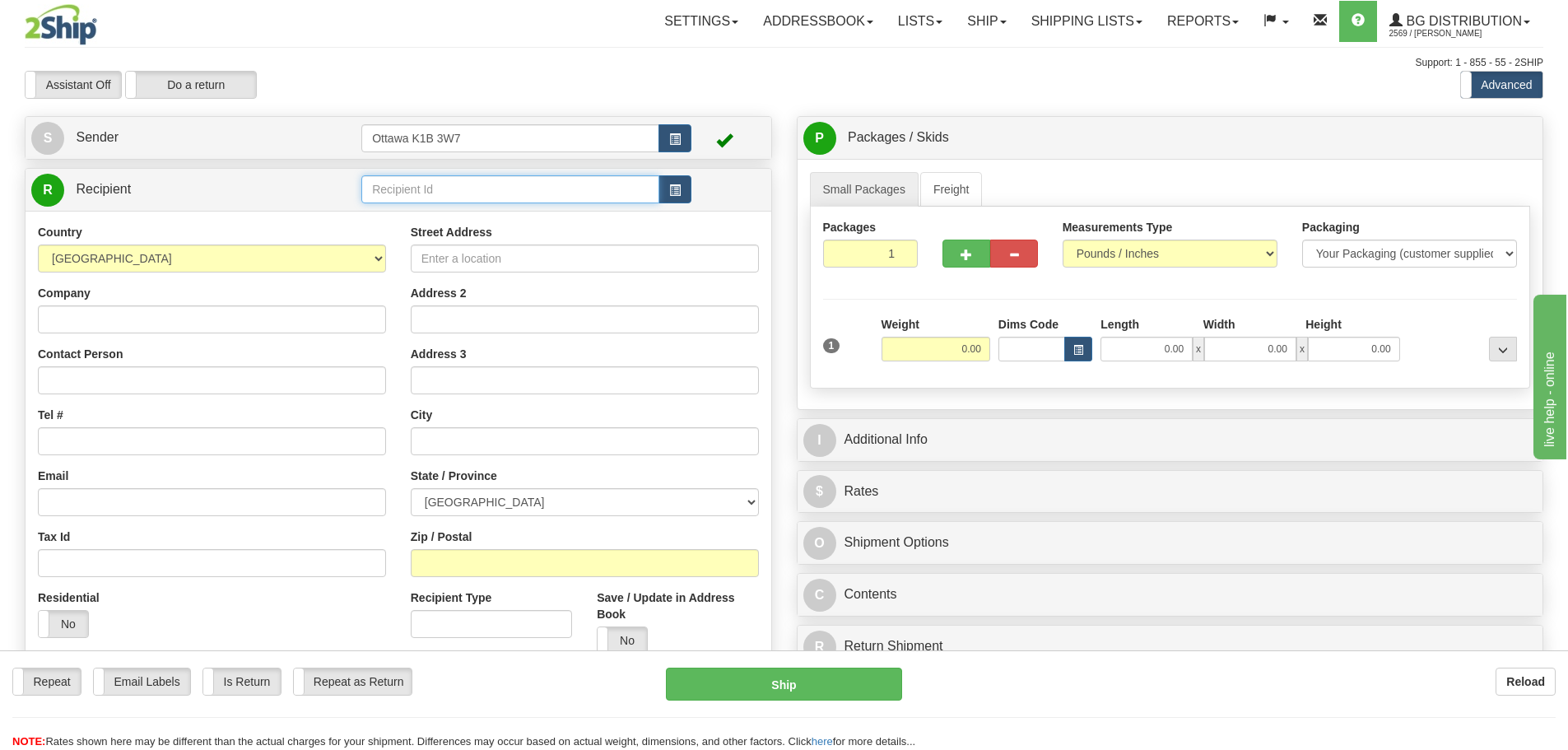
click at [395, 185] on input "text" at bounding box center [510, 189] width 298 height 28
type input "60163"
click at [460, 117] on div "S Sender Ottawa K1B 3W7" at bounding box center [399, 137] width 746 height 42
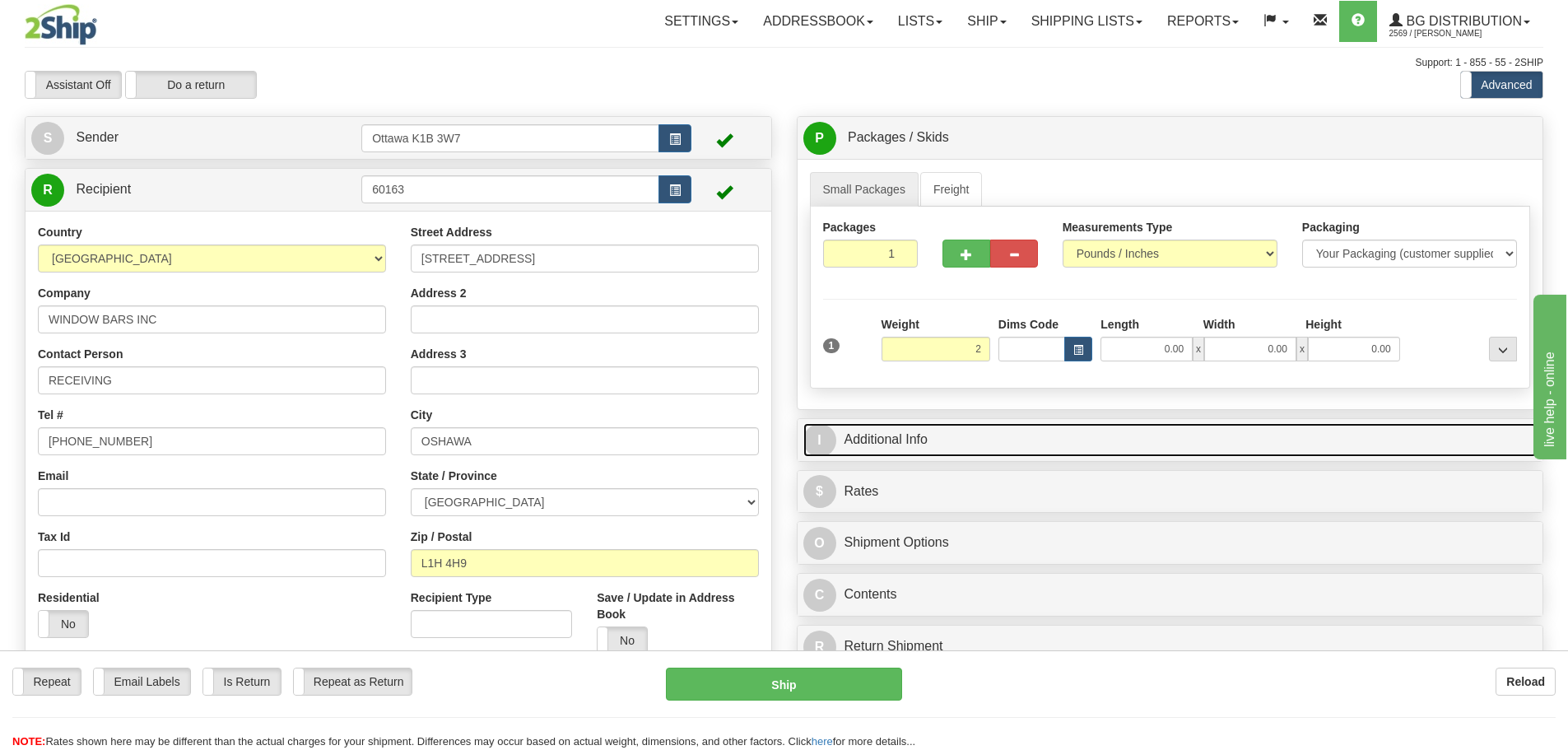
type input "2.00"
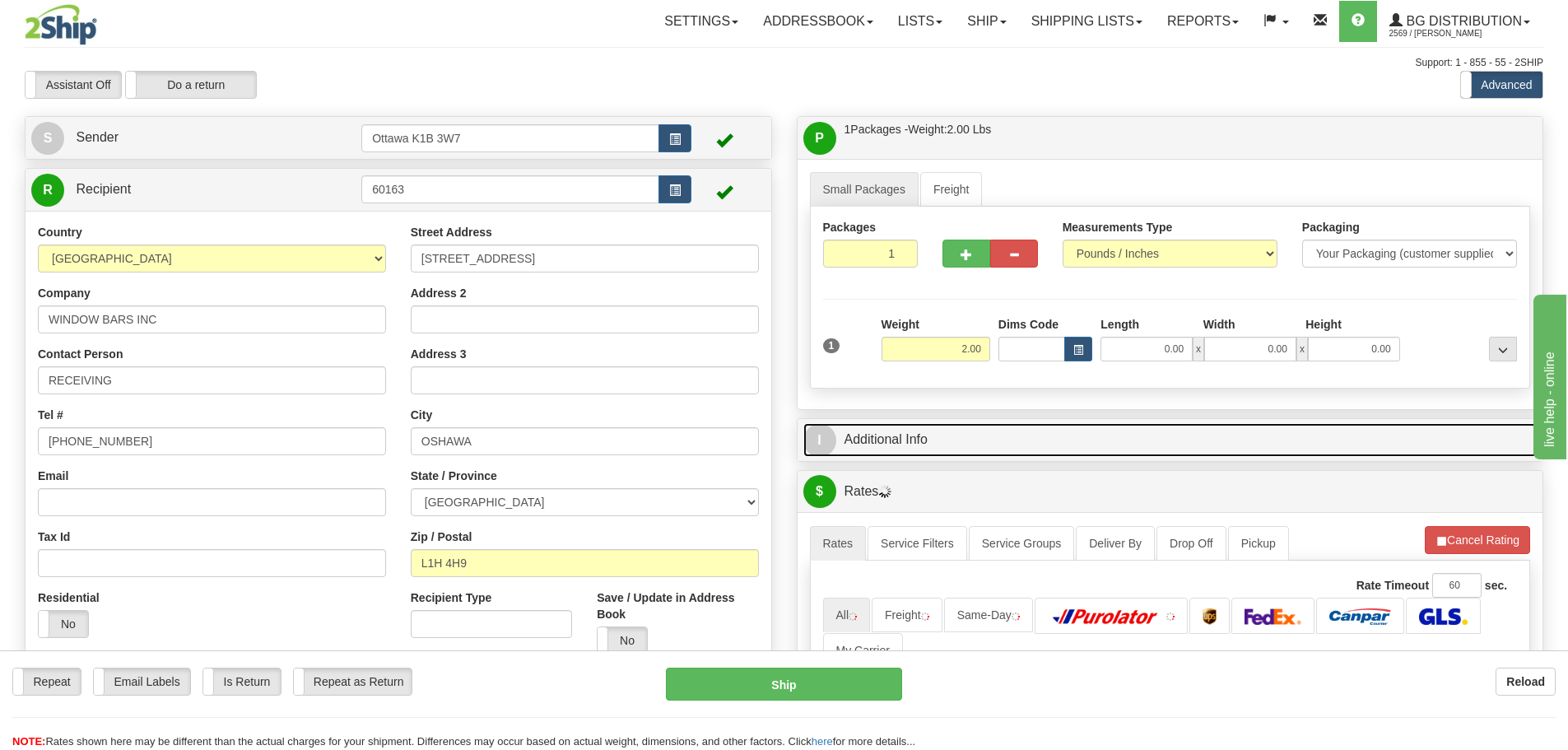
click at [1041, 441] on link "I Additional Info" at bounding box center [1170, 439] width 735 height 34
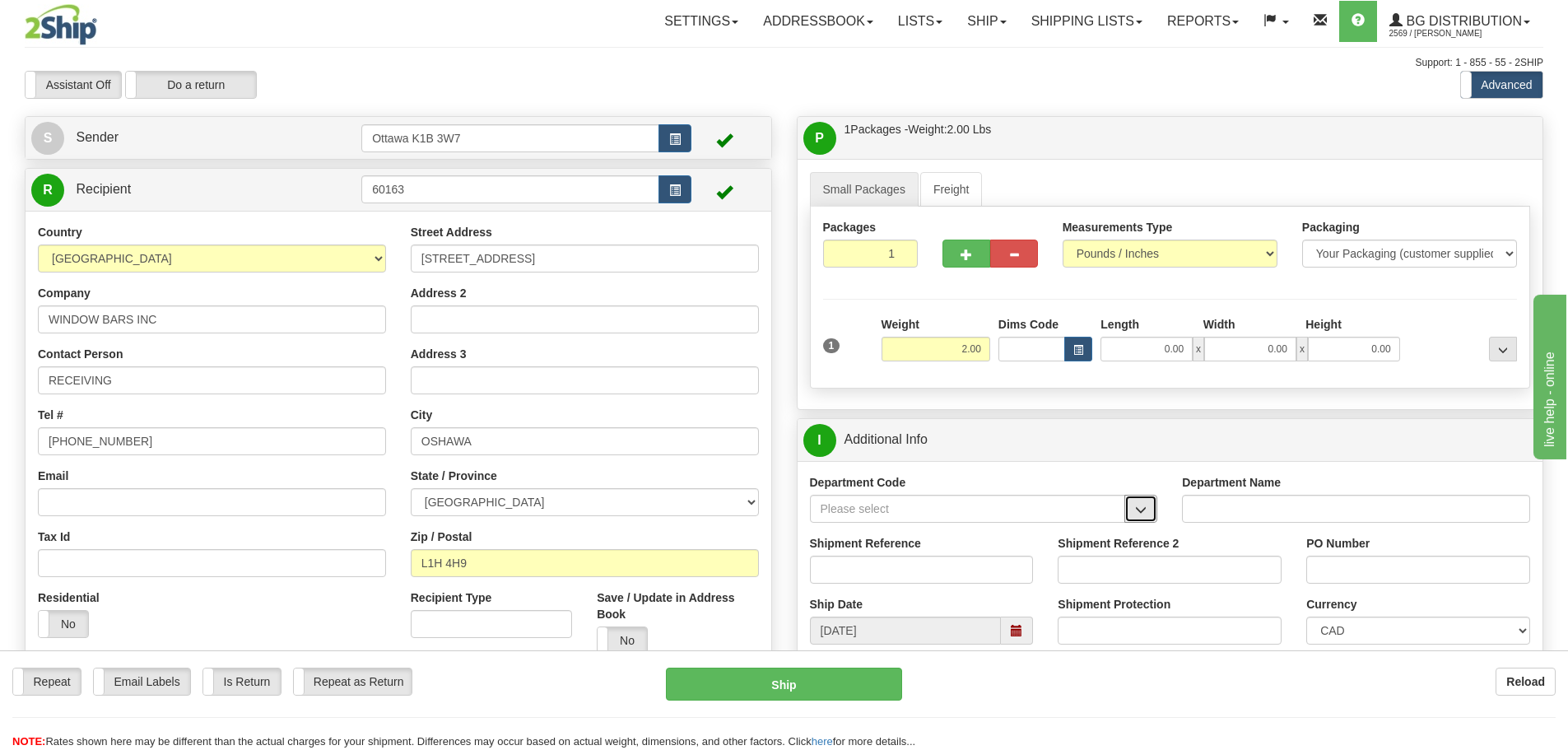
click at [1150, 519] on button "button" at bounding box center [1141, 508] width 33 height 28
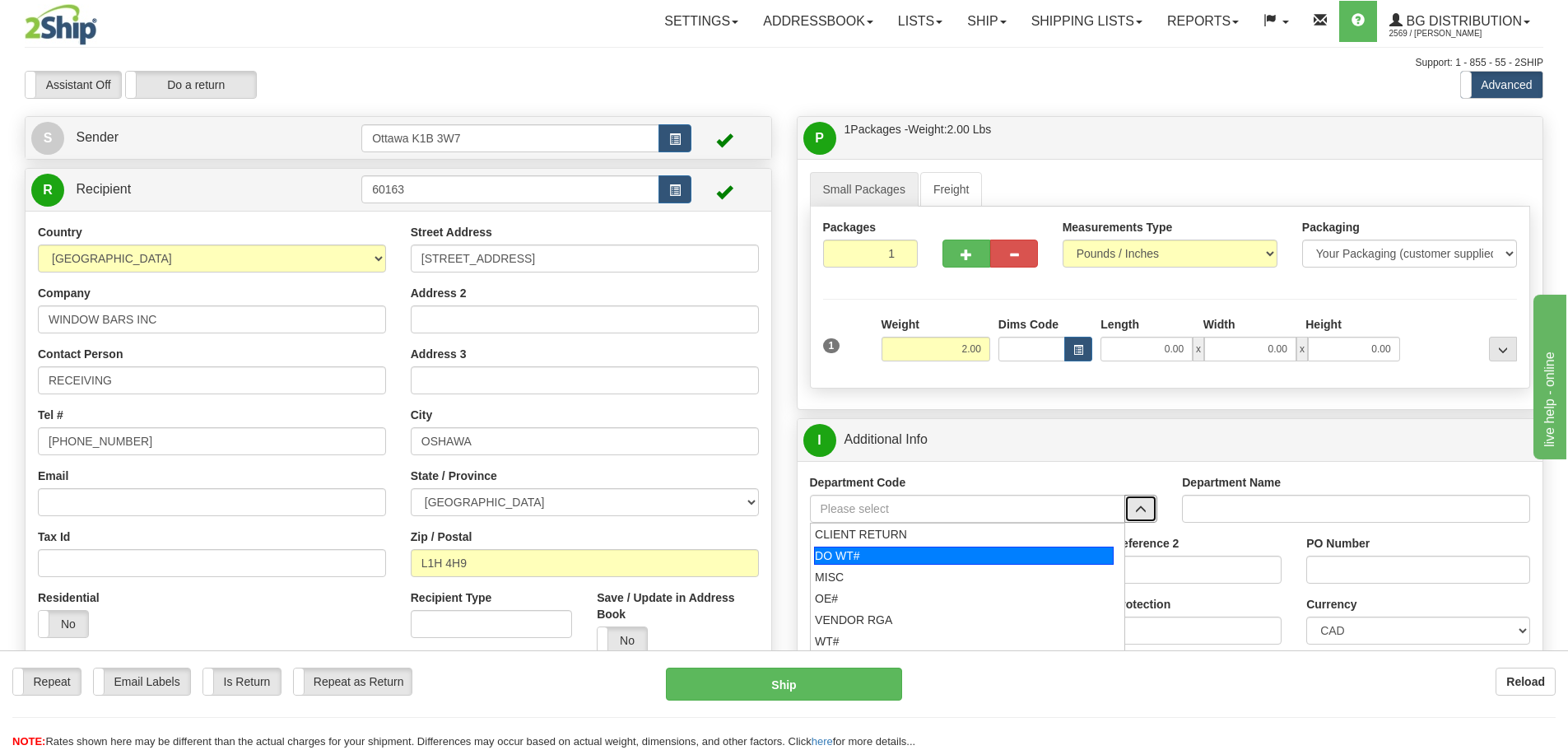
click at [892, 552] on div "DO WT#" at bounding box center [964, 555] width 300 height 18
type input "DO WT#"
type input "DIRECT ORDERS"
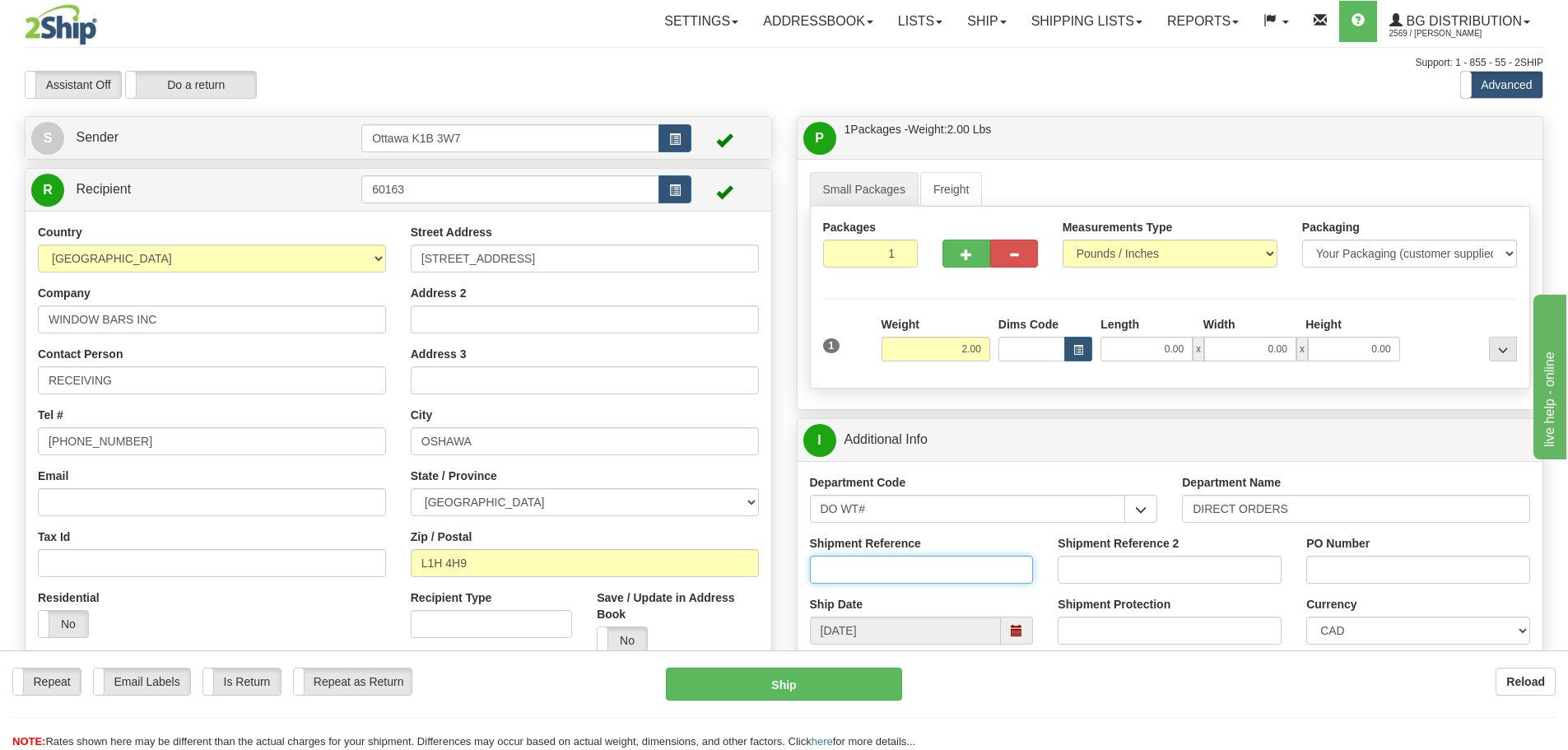
click at [898, 565] on input "Shipment Reference" at bounding box center [922, 569] width 224 height 28
type input "166781-00"
click at [1428, 579] on input "PO Number" at bounding box center [1418, 569] width 224 height 28
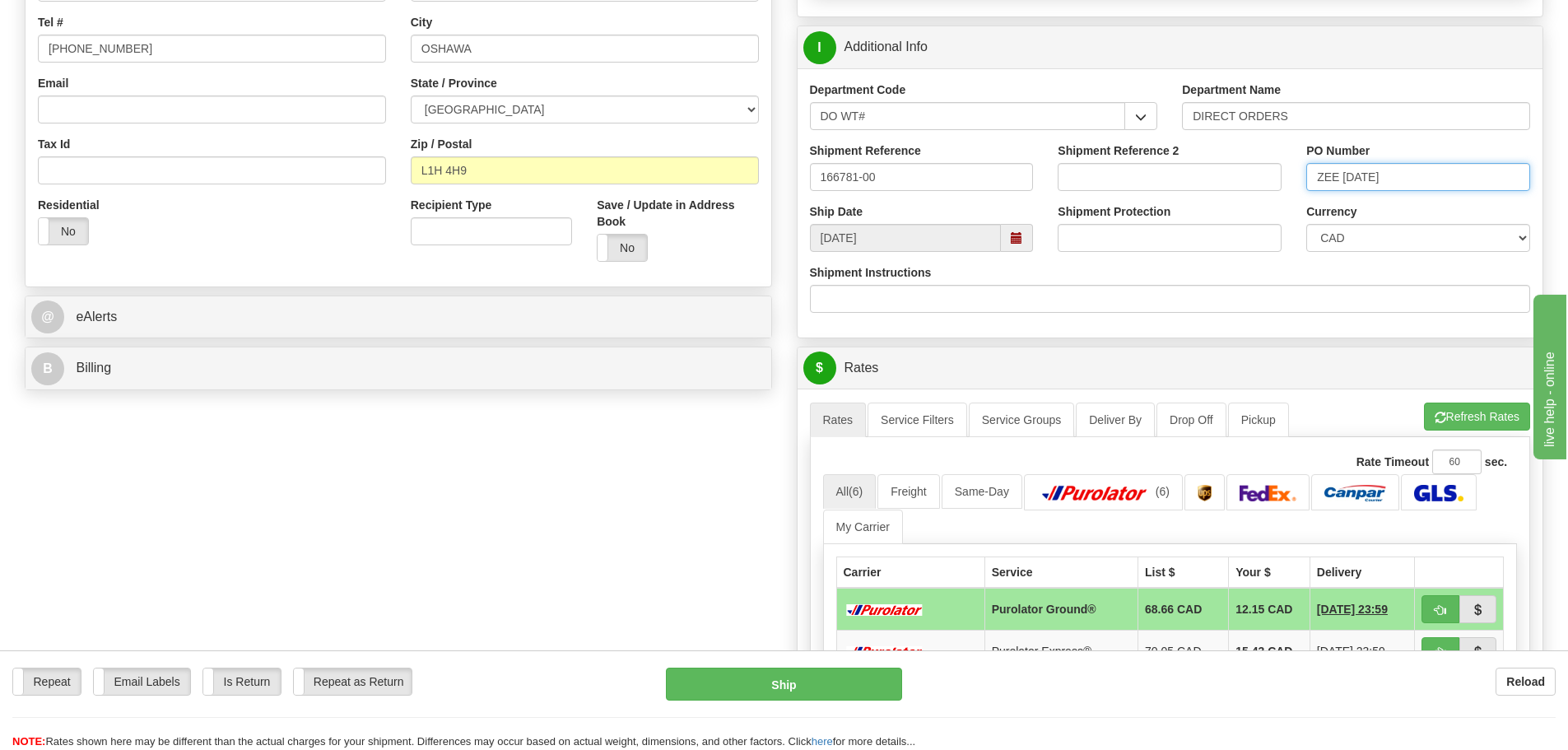
scroll to position [411, 0]
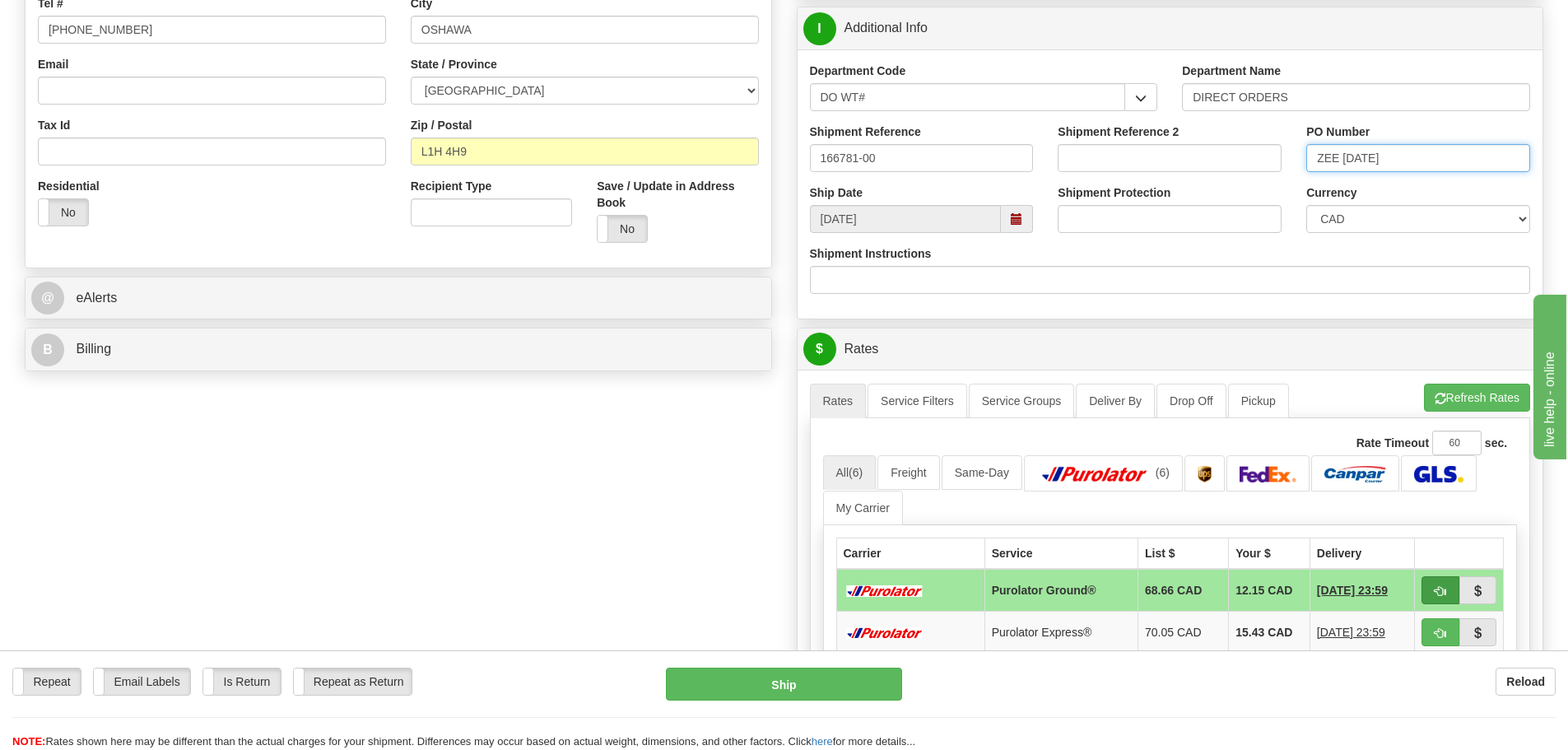
type input "ZEE 09/22/25"
click at [1438, 589] on span "button" at bounding box center [1441, 591] width 11 height 11
type input "260"
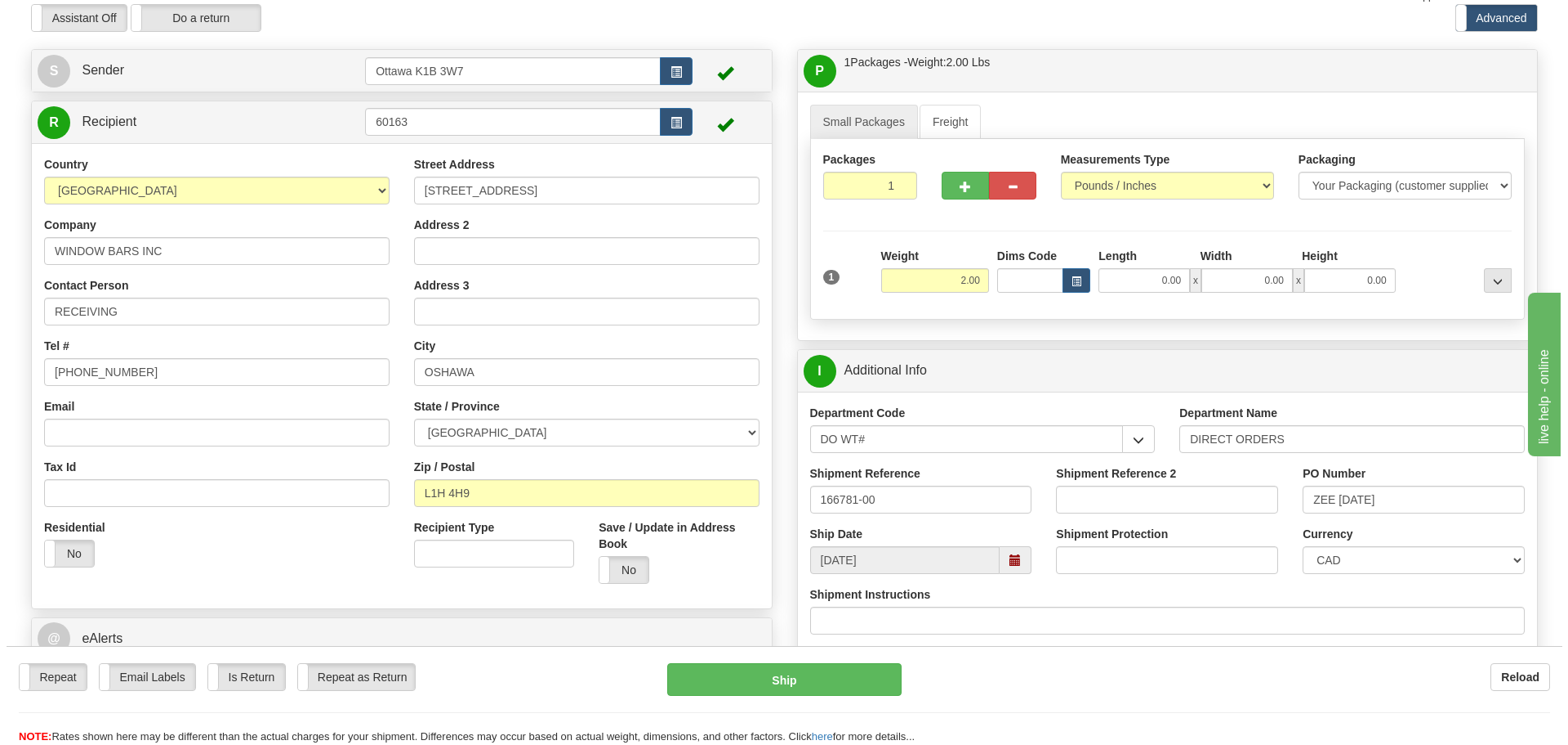
scroll to position [163, 0]
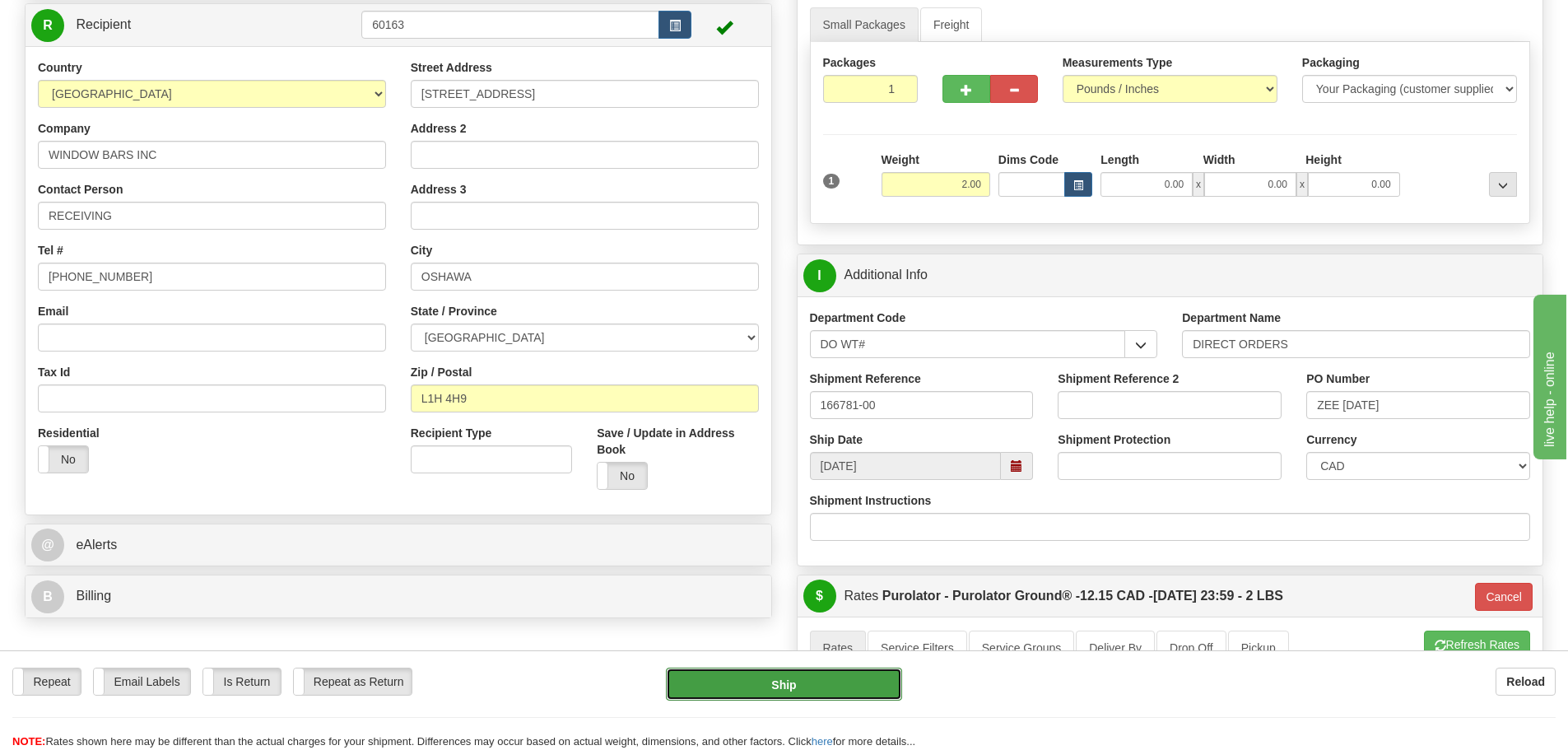
click at [868, 685] on button "Ship" at bounding box center [784, 684] width 236 height 33
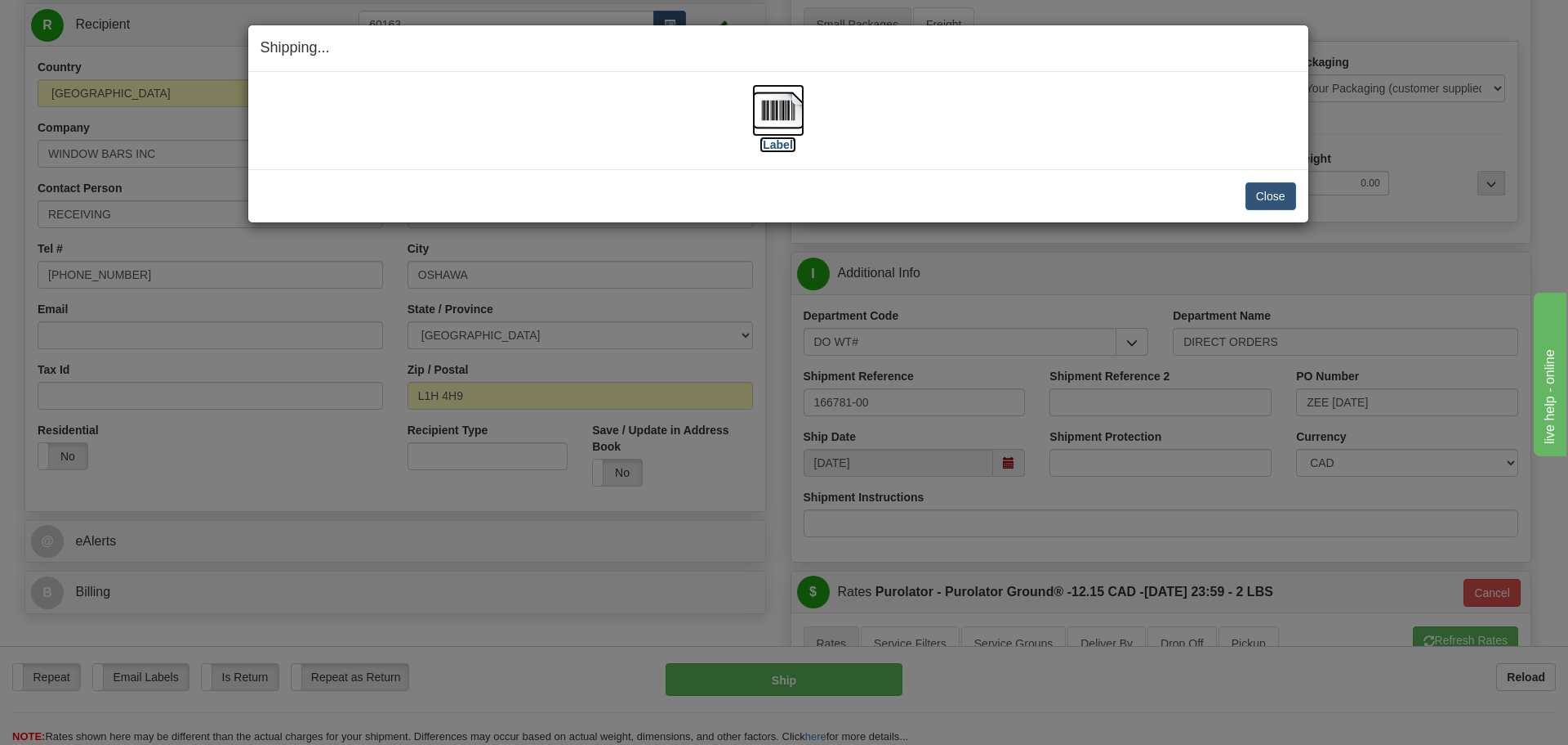
click at [783, 132] on img at bounding box center [778, 110] width 52 height 52
